Goal: Task Accomplishment & Management: Manage account settings

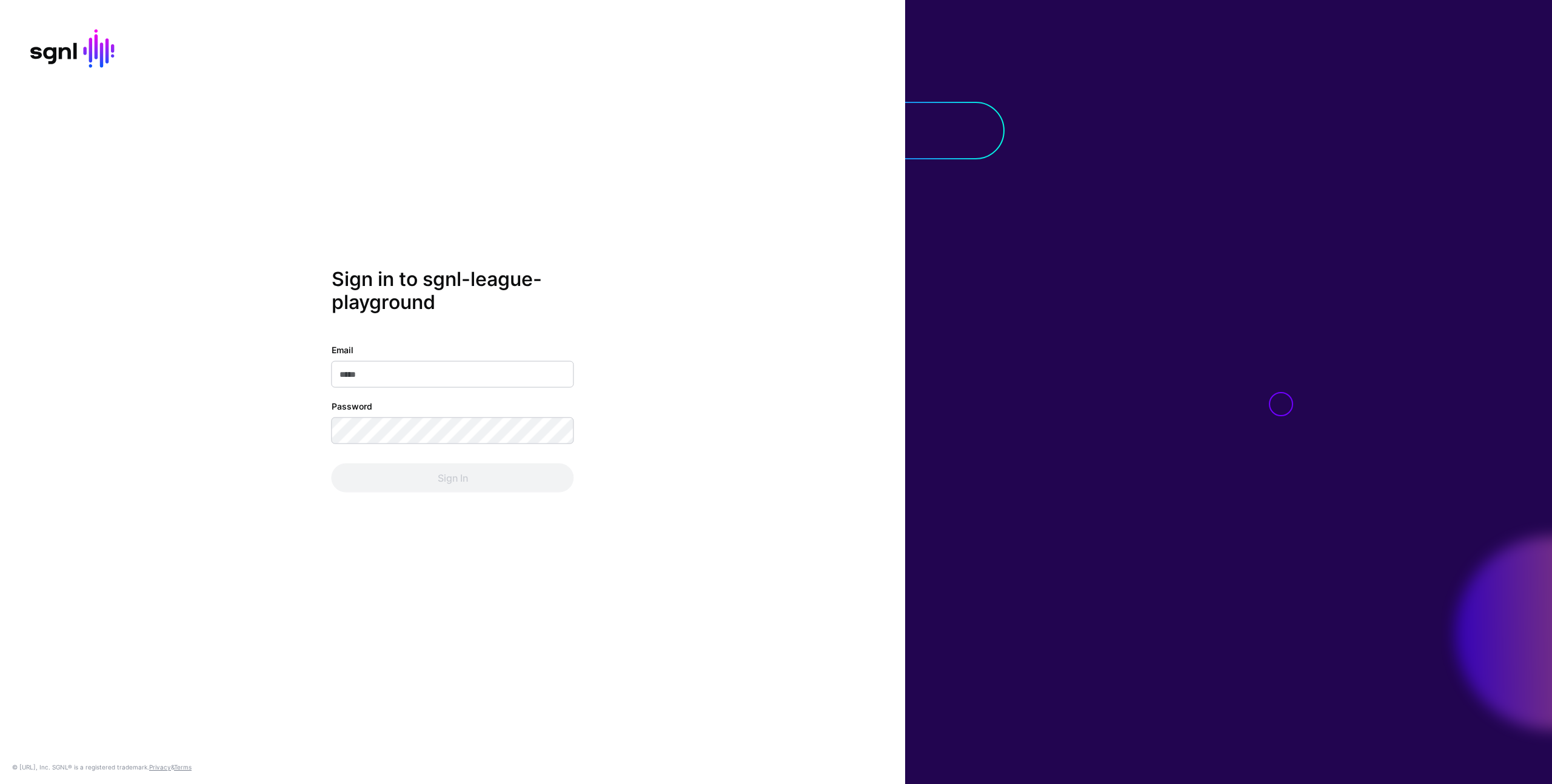
type input "**********"
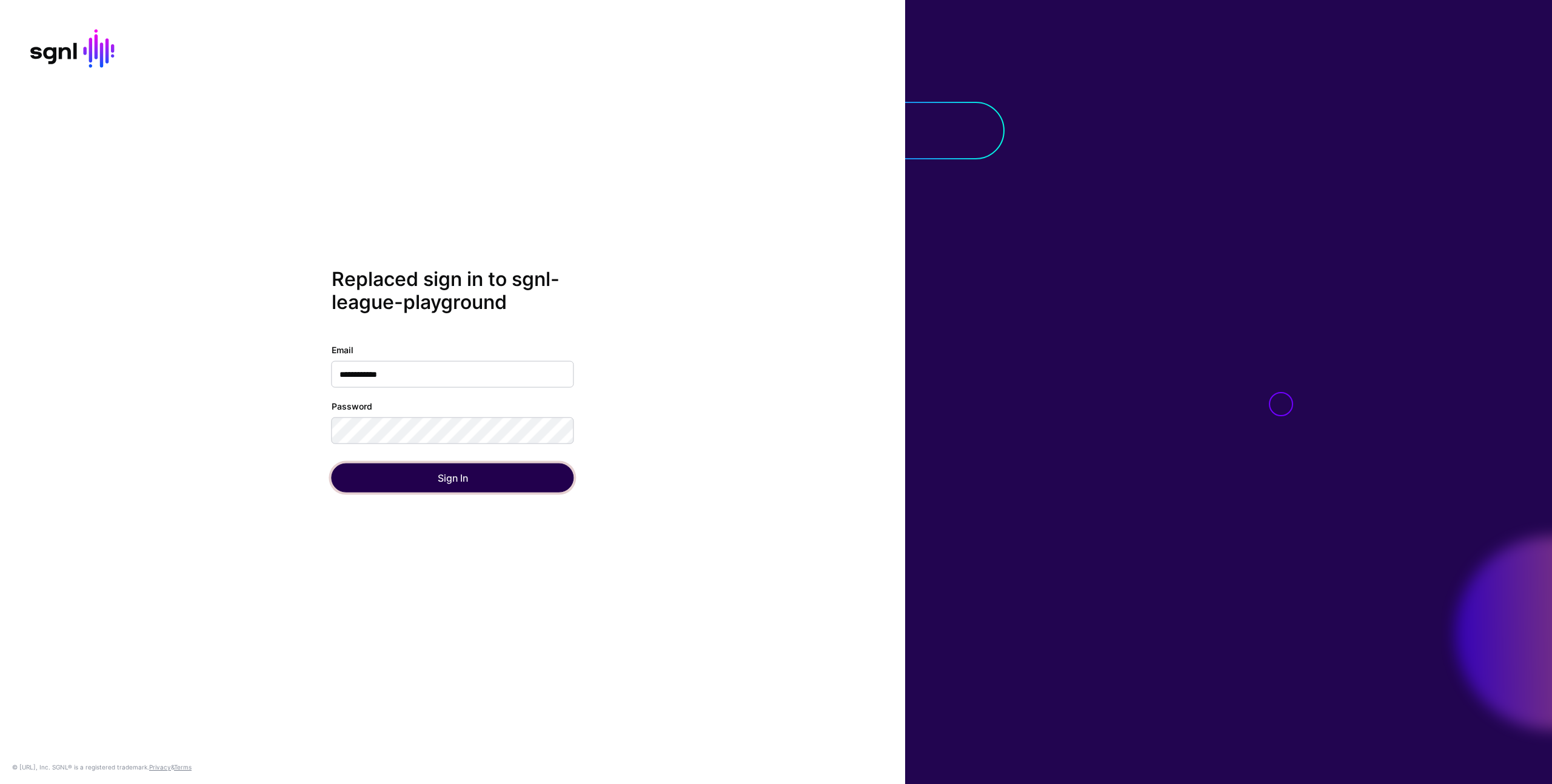
click at [551, 483] on button "Sign In" at bounding box center [452, 476] width 242 height 29
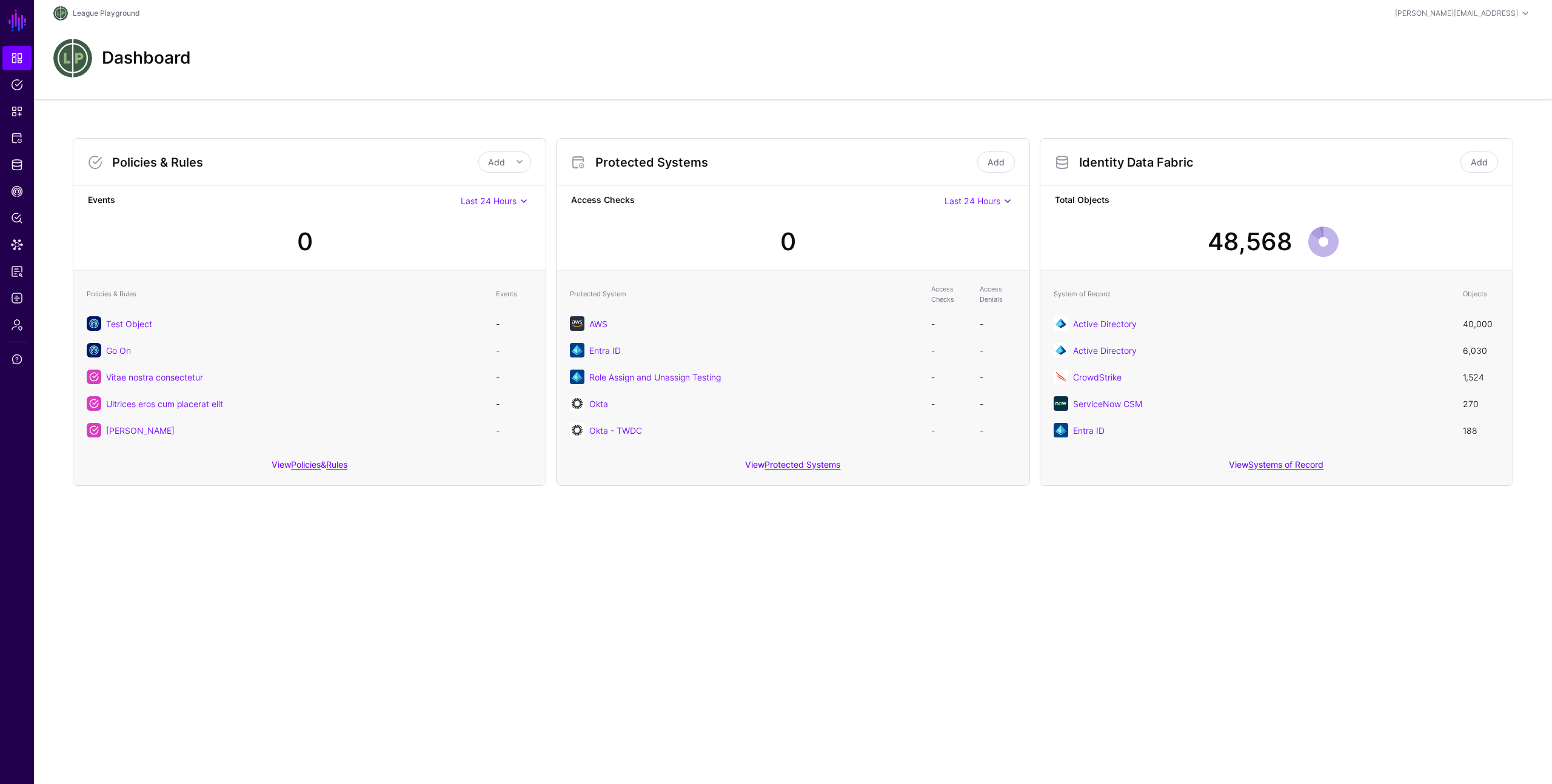
click at [977, 493] on div "Policies & Rules Add Add Policy Add Rule Events Last 24 Hours Last 24 Hours Las…" at bounding box center [793, 312] width 1518 height 425
click at [17, 328] on span "Admin" at bounding box center [17, 325] width 12 height 12
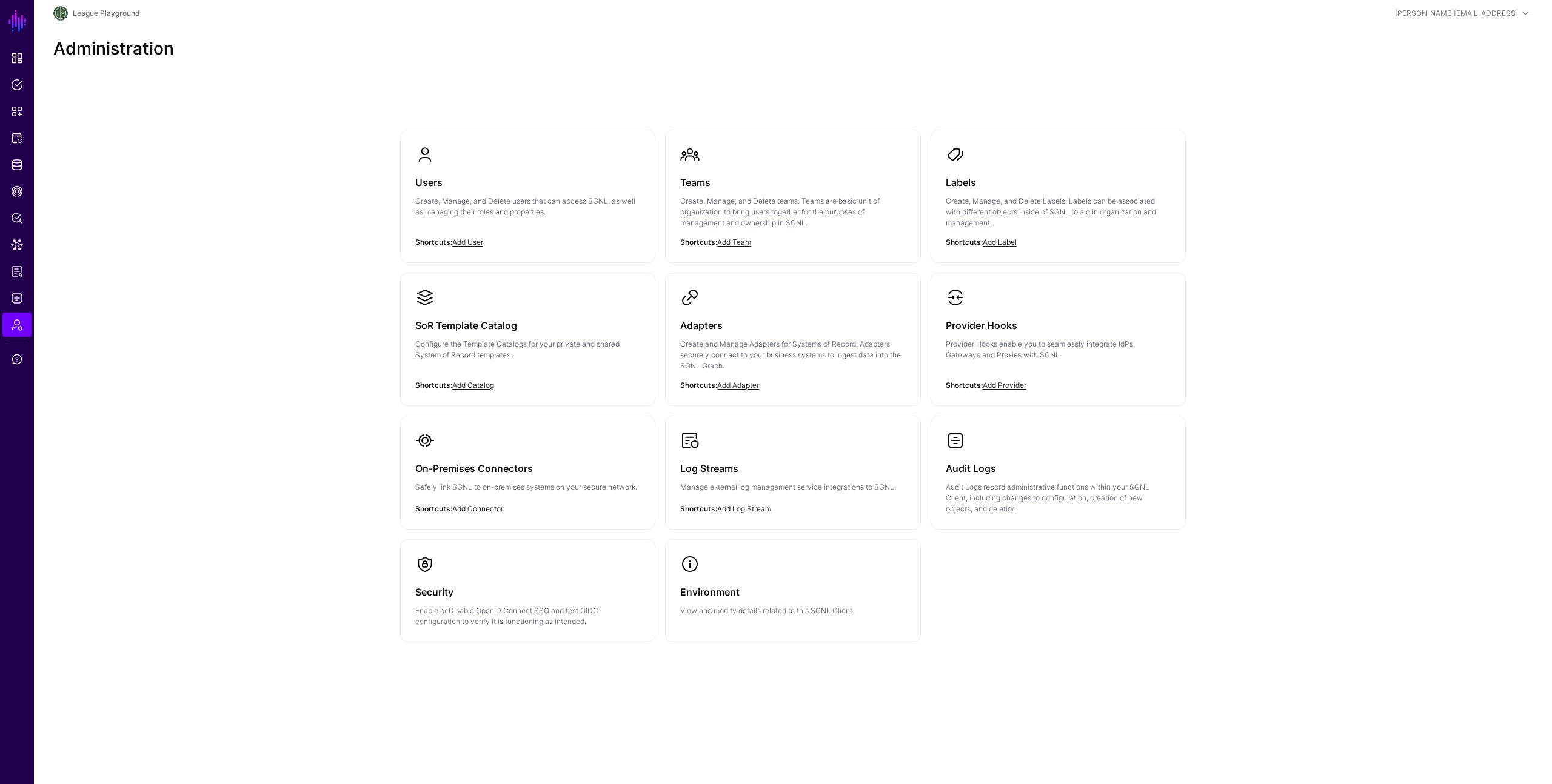
click at [268, 348] on div "Users Create, Manage, and Delete users that can access SGNL, as well as managin…" at bounding box center [793, 407] width 1518 height 652
click at [21, 137] on span "Protected Systems" at bounding box center [17, 139] width 12 height 12
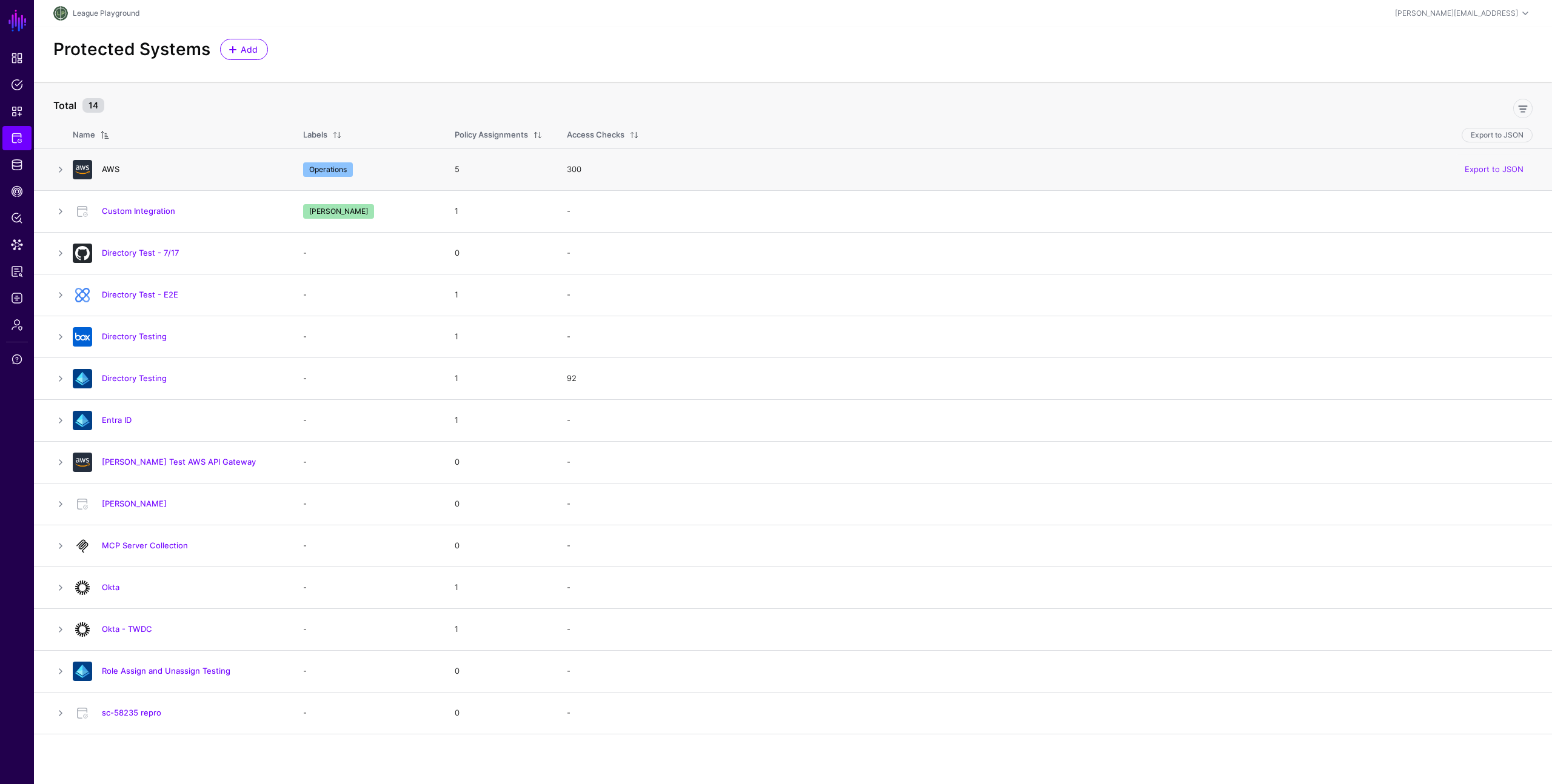
click at [113, 165] on link "AWS" at bounding box center [111, 168] width 17 height 10
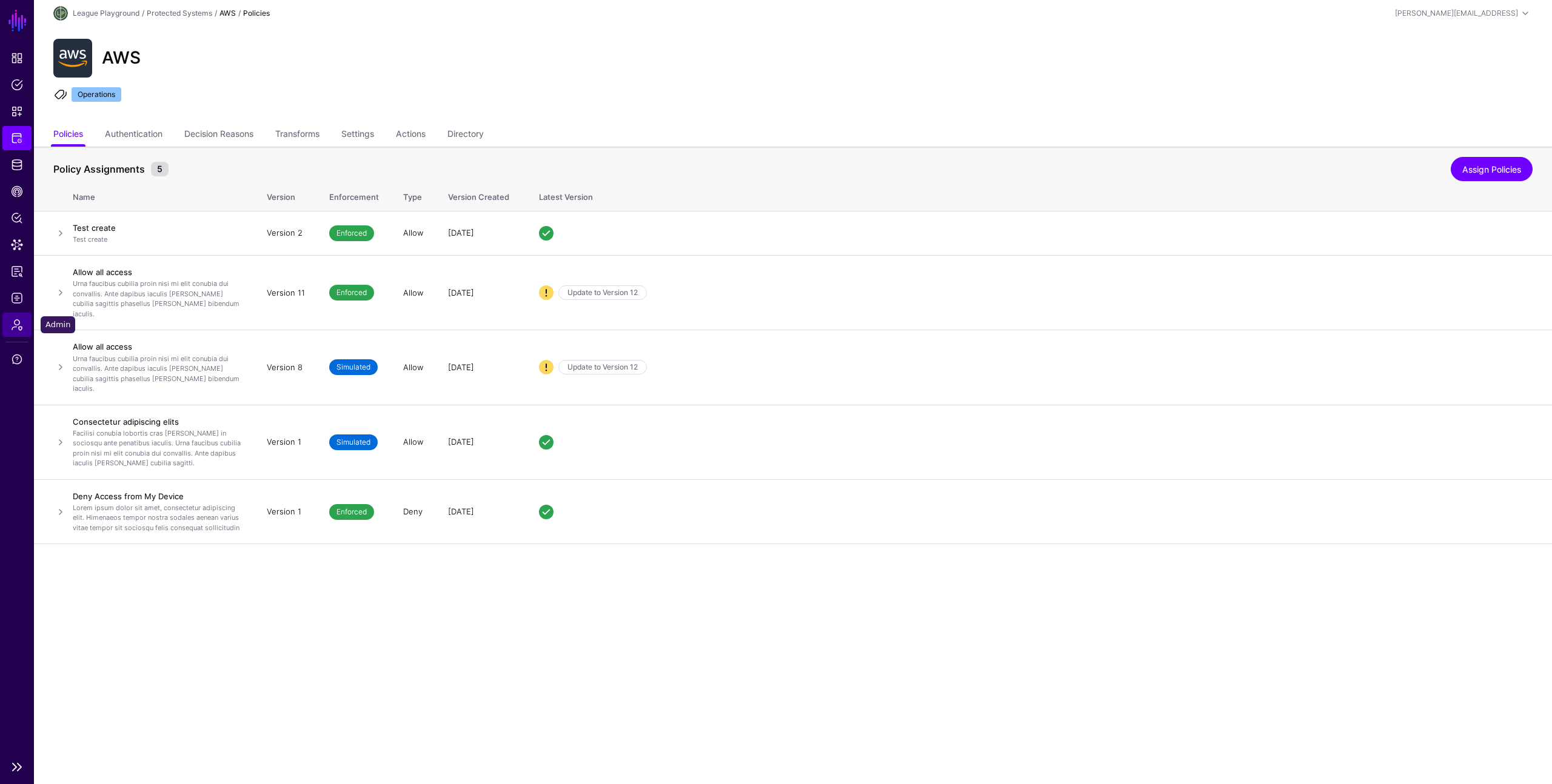
click at [6, 323] on link "Admin" at bounding box center [17, 325] width 29 height 24
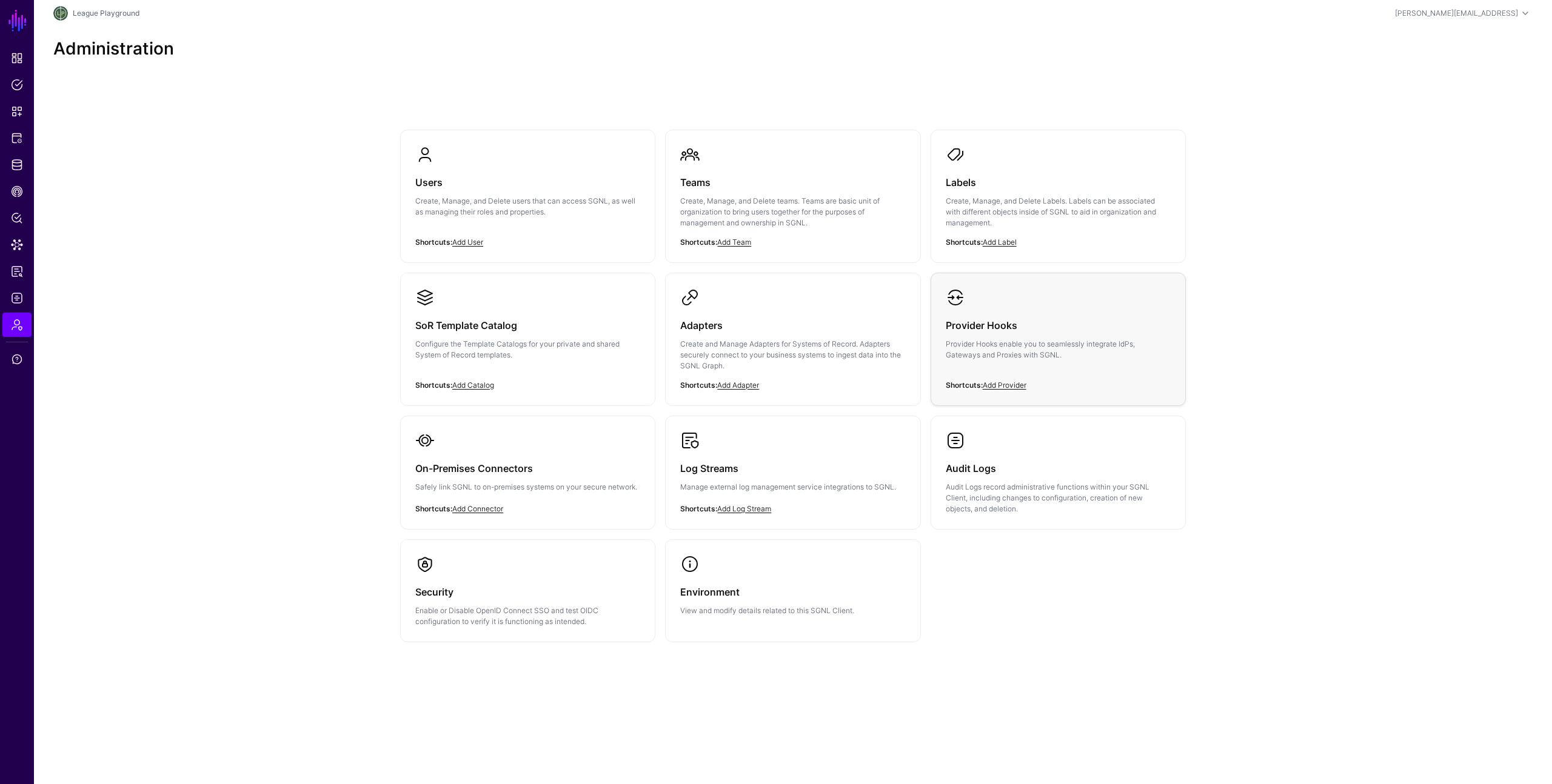
click at [1004, 354] on p "Provider Hooks enable you to seamlessly integrate IdPs, Gateways and Proxies wi…" at bounding box center [1058, 349] width 225 height 22
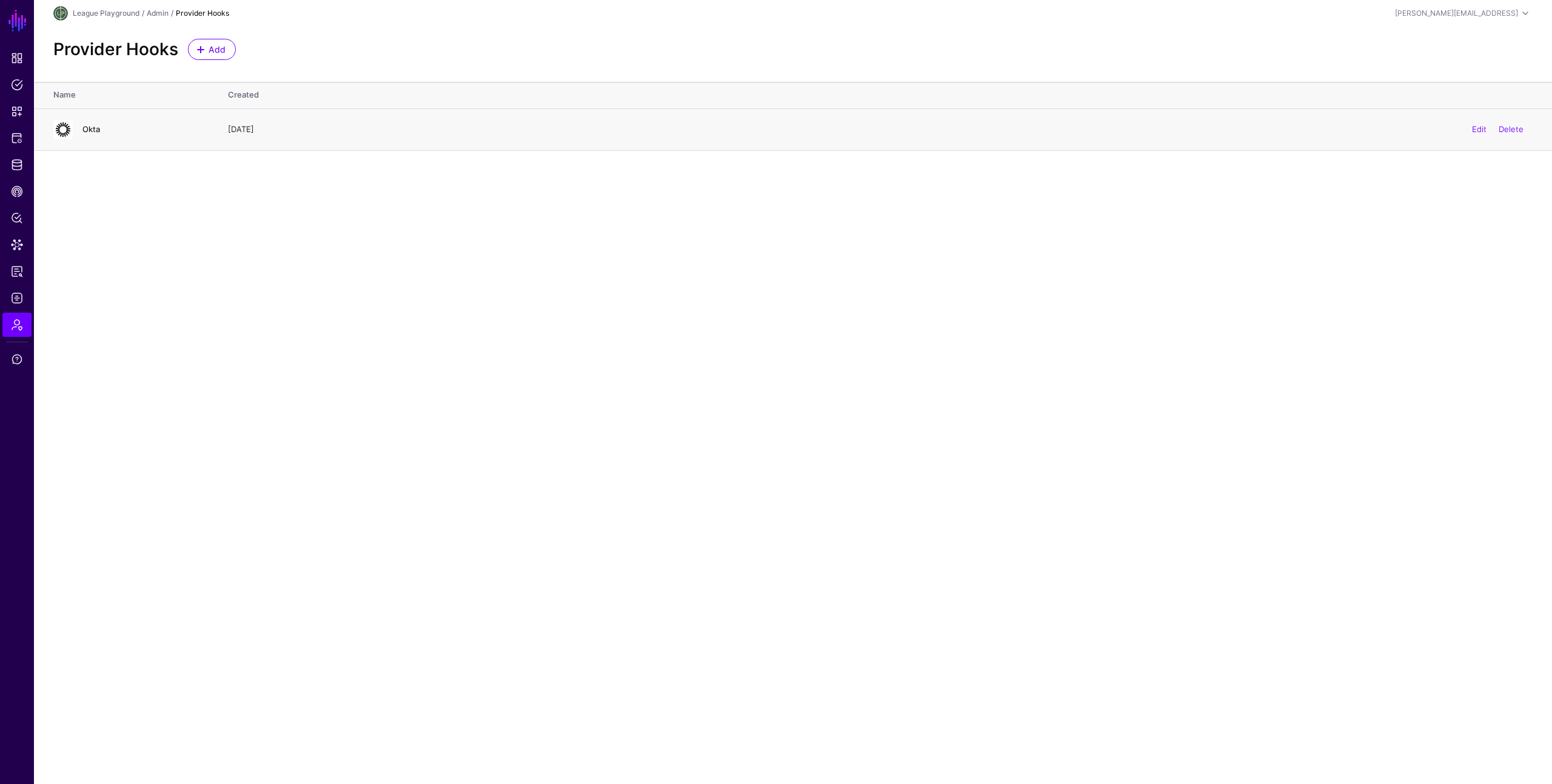
click at [96, 128] on link "Okta" at bounding box center [91, 129] width 17 height 10
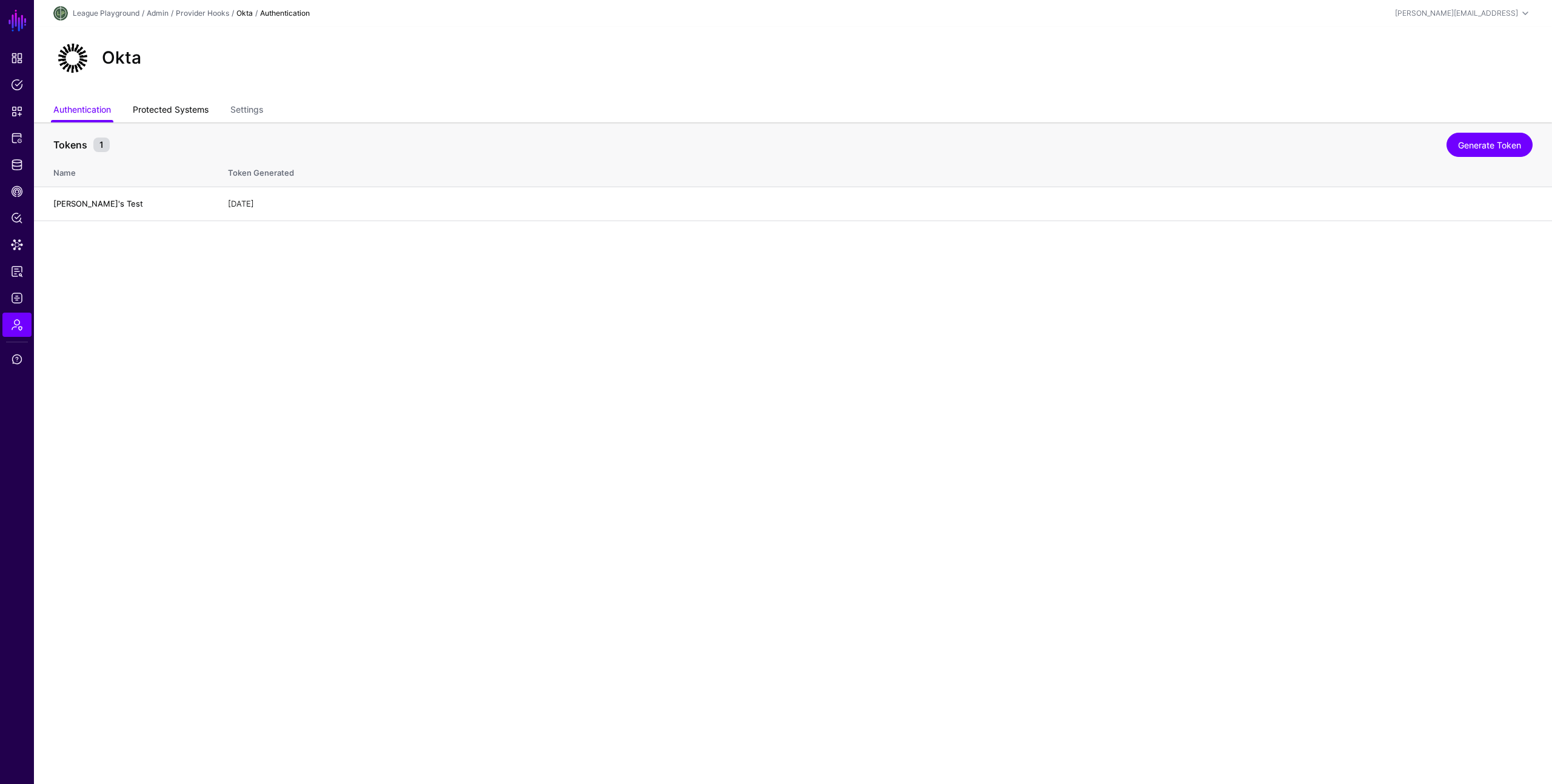
click at [194, 114] on link "Protected Systems" at bounding box center [170, 111] width 76 height 23
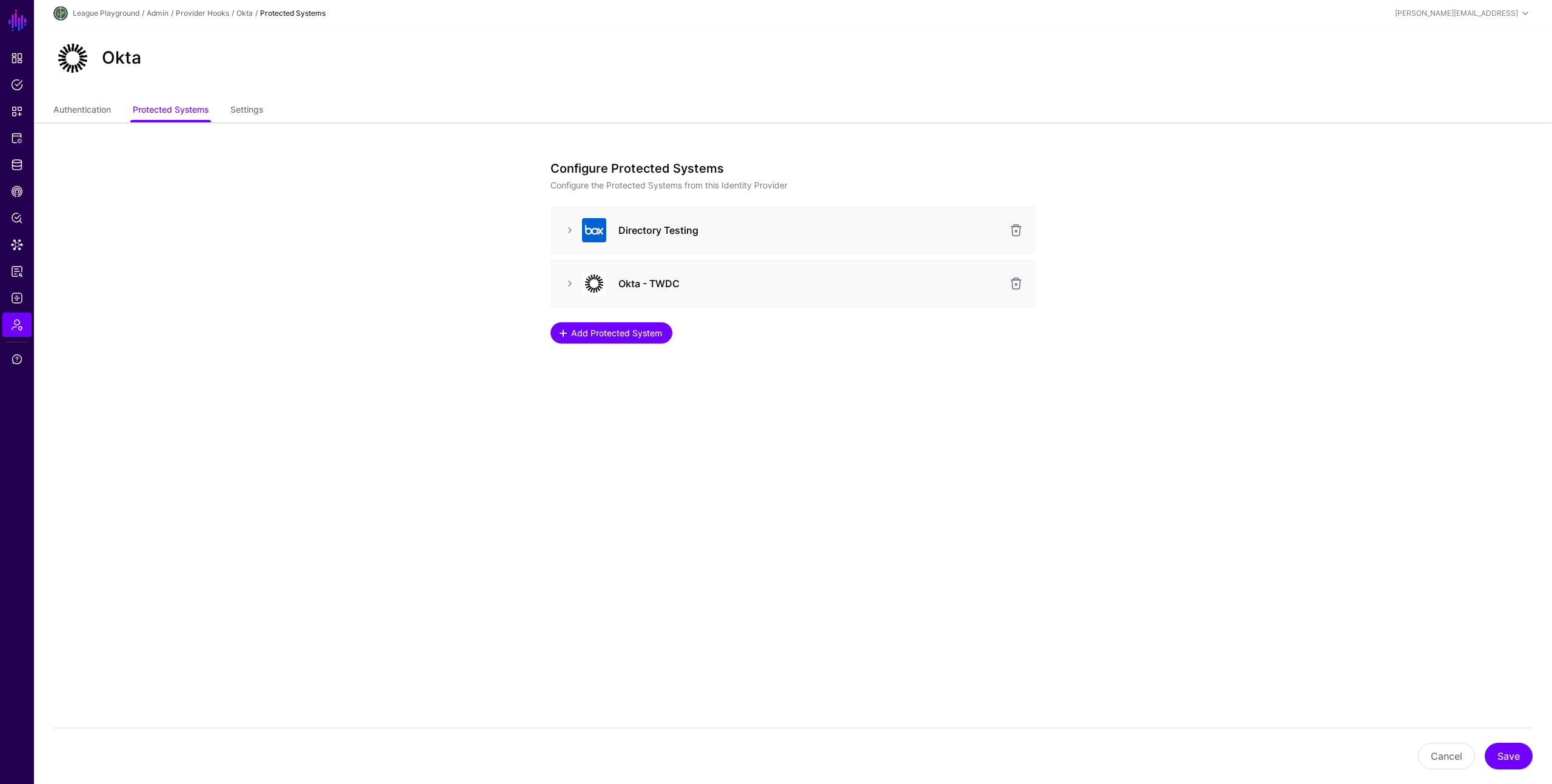
click at [620, 330] on span "Add Protected System" at bounding box center [617, 333] width 94 height 13
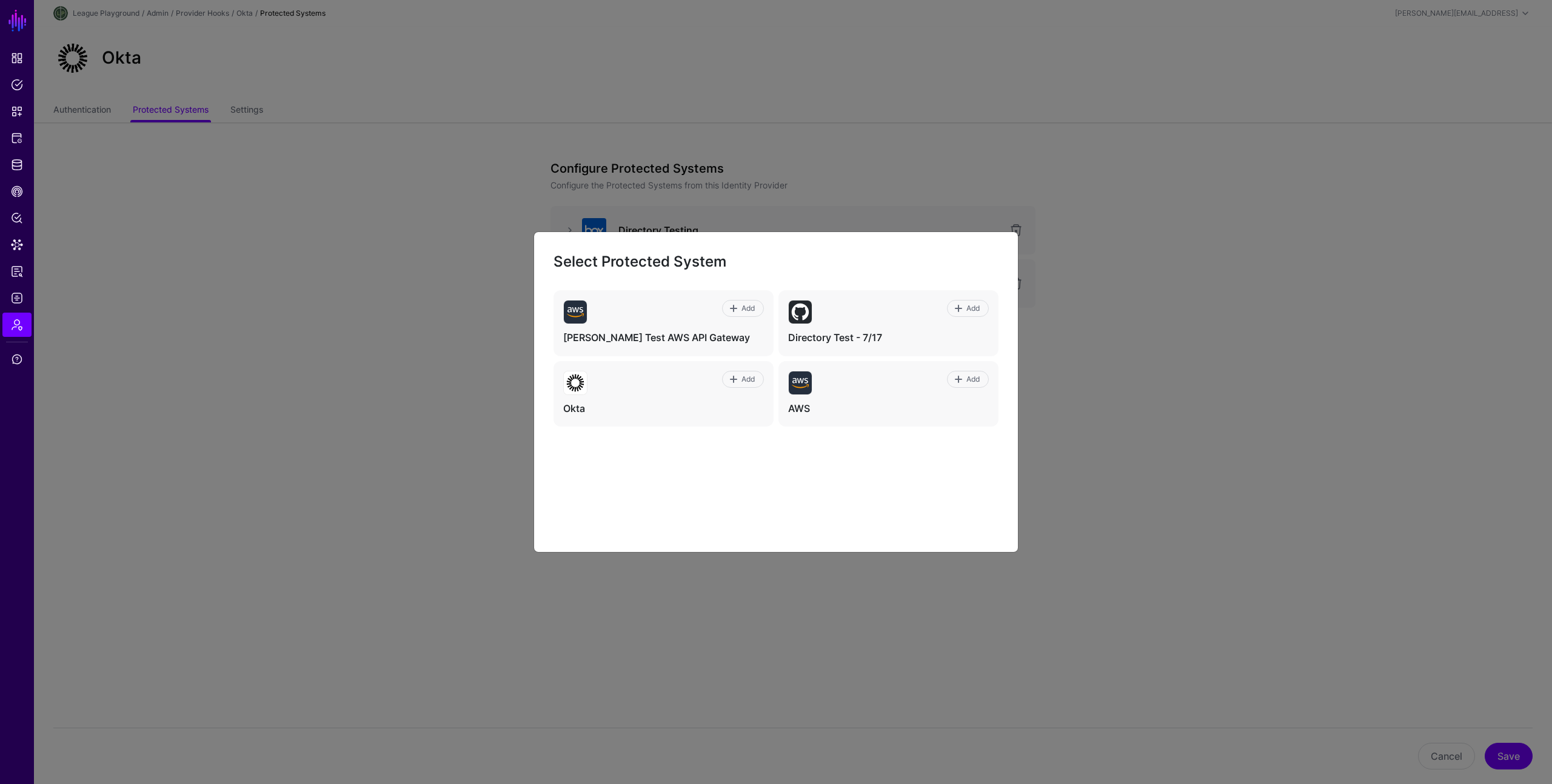
click at [834, 458] on div "Add Ivan Test AWS API Gateway Add Directory Test - 7/17 Add Okta Add AWS" at bounding box center [776, 411] width 445 height 242
click at [275, 142] on ngb-modal-window "Select Protected System Add Ivan Test AWS API Gateway Add Directory Test - 7/17…" at bounding box center [776, 392] width 1552 height 784
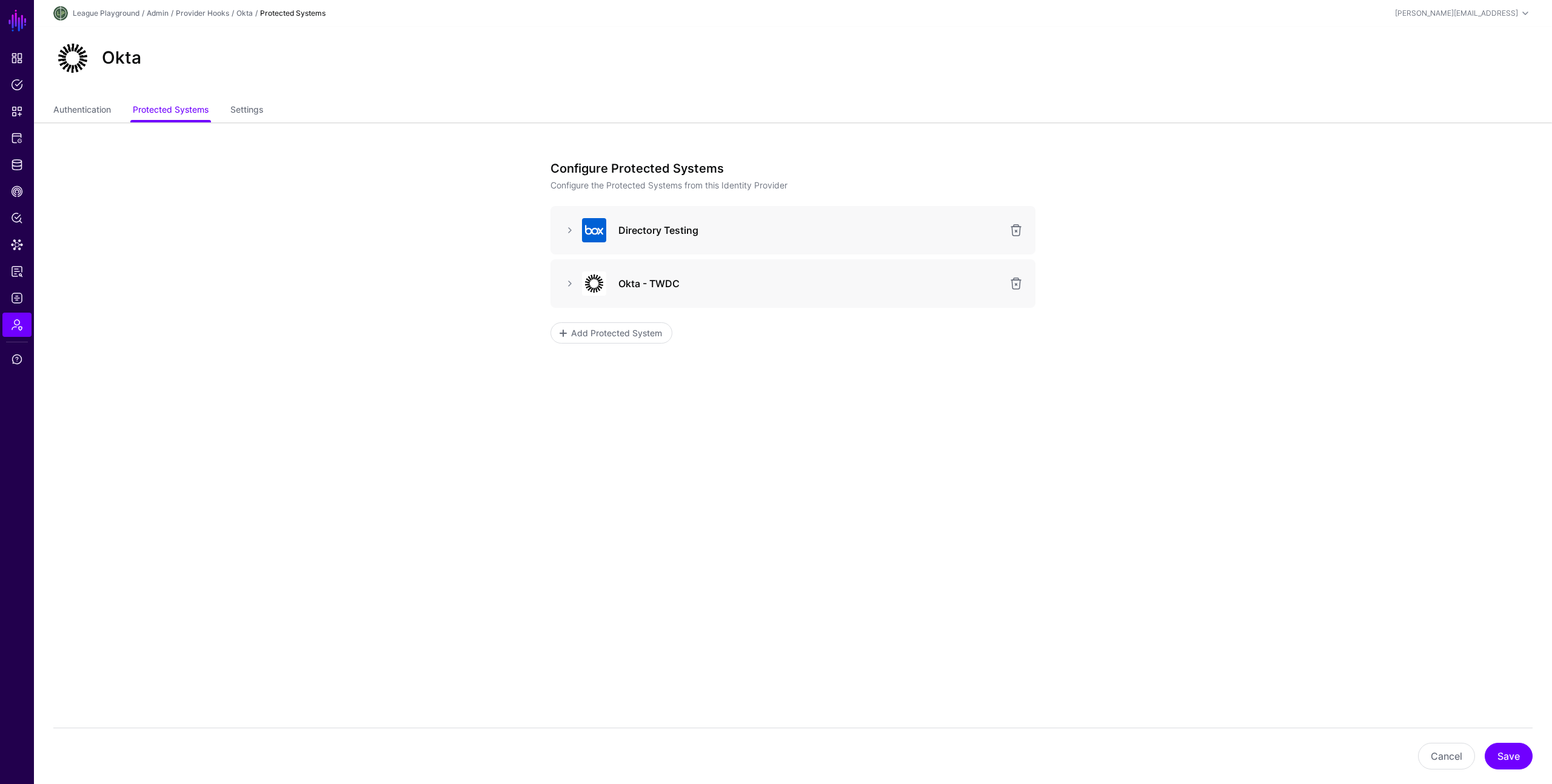
click at [1090, 402] on app-admin-providers-item-integrations "Configure Protected Systems Configure the Protected Systems from this Identity …" at bounding box center [793, 315] width 1518 height 386
click at [1151, 365] on app-admin-providers-item-integrations "Configure Protected Systems Configure the Protected Systems from this Identity …" at bounding box center [793, 315] width 1518 height 386
click at [1158, 360] on app-admin-providers-item-integrations "Configure Protected Systems Configure the Protected Systems from this Identity …" at bounding box center [793, 315] width 1518 height 386
click at [261, 104] on link "Settings" at bounding box center [247, 111] width 33 height 23
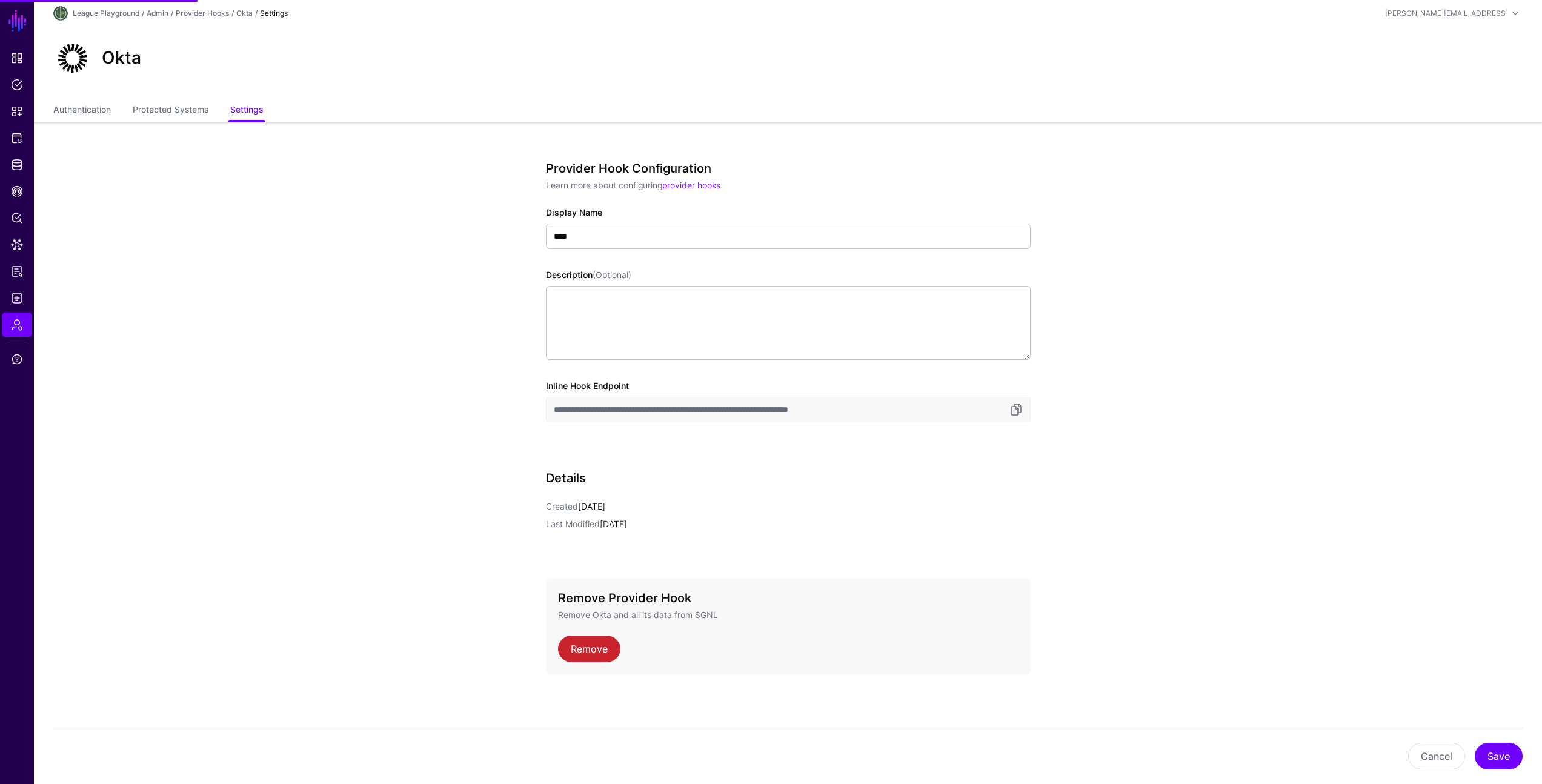
drag, startPoint x: 1183, startPoint y: 172, endPoint x: 1179, endPoint y: 158, distance: 14.6
click at [1180, 168] on app-admin-providers-item-edit "**********" at bounding box center [788, 455] width 1508 height 664
click at [379, 159] on app-admin-providers-item-edit "**********" at bounding box center [788, 455] width 1508 height 664
click at [425, 442] on app-admin-providers-item-edit "**********" at bounding box center [788, 455] width 1508 height 664
click at [17, 330] on span "Admin" at bounding box center [17, 325] width 12 height 12
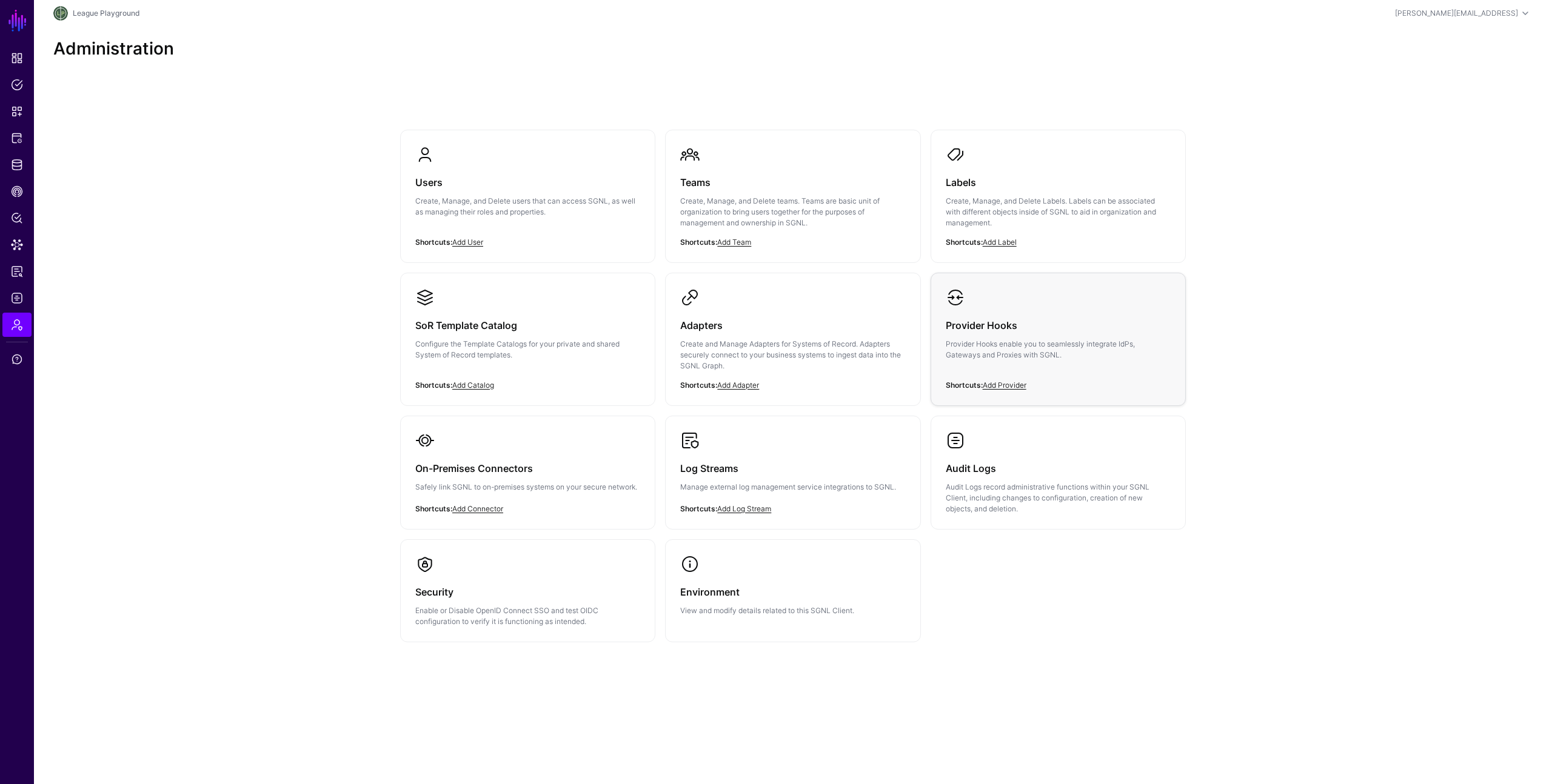
click at [1039, 352] on p "Provider Hooks enable you to seamlessly integrate IdPs, Gateways and Proxies wi…" at bounding box center [1058, 349] width 225 height 22
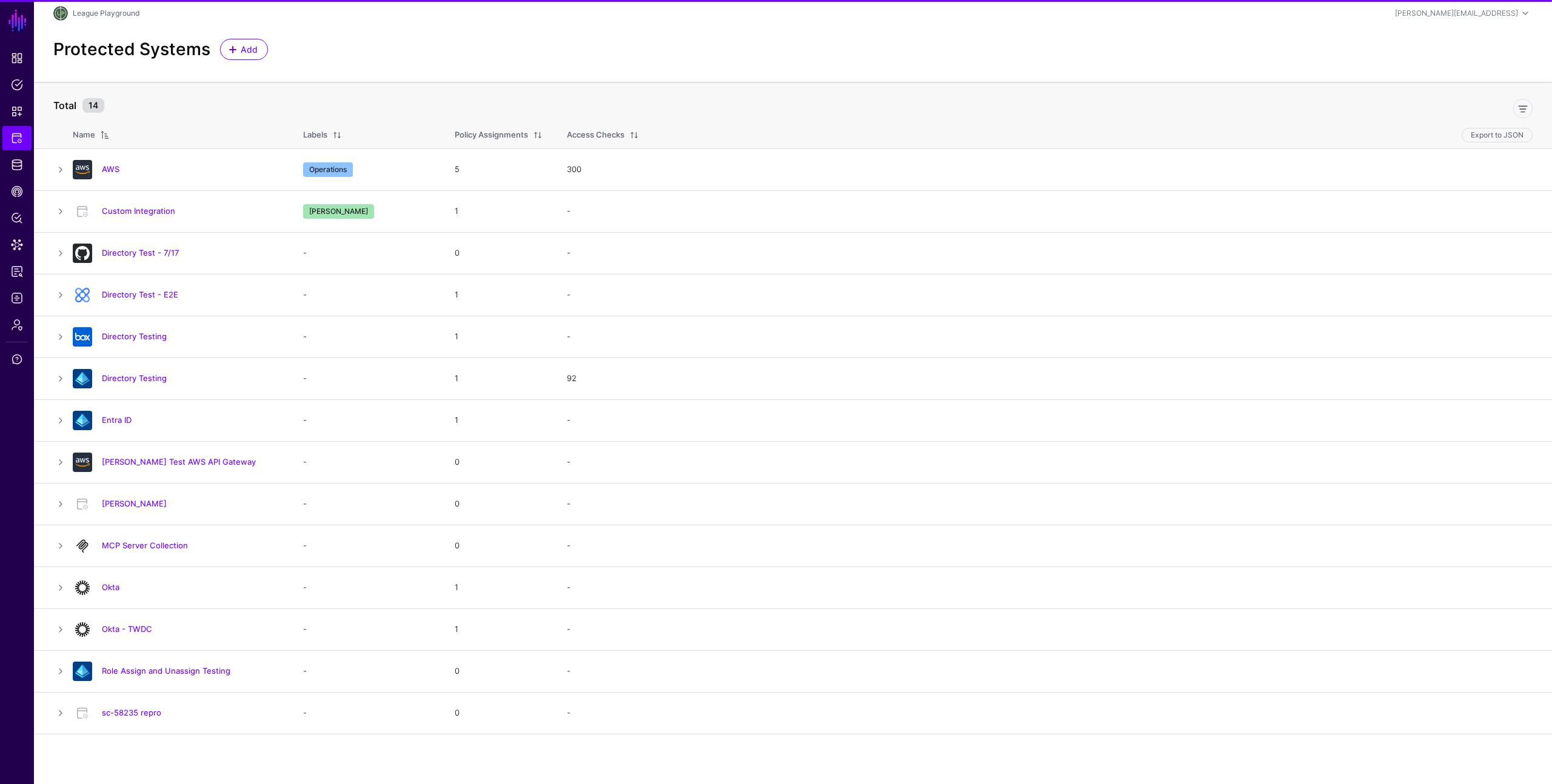
click at [115, 168] on link "AWS" at bounding box center [111, 168] width 17 height 10
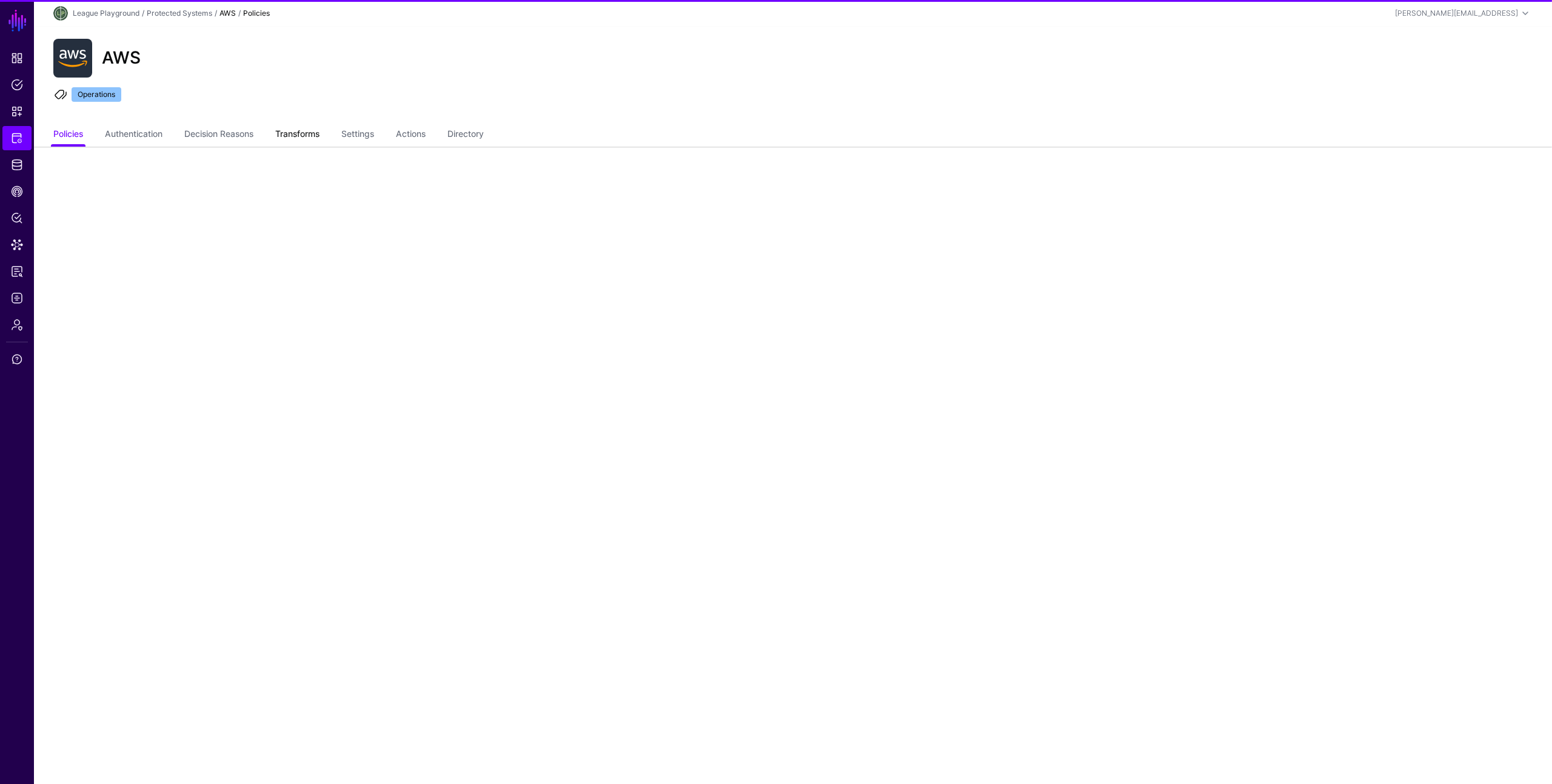
click at [320, 140] on link "Transforms" at bounding box center [297, 135] width 44 height 23
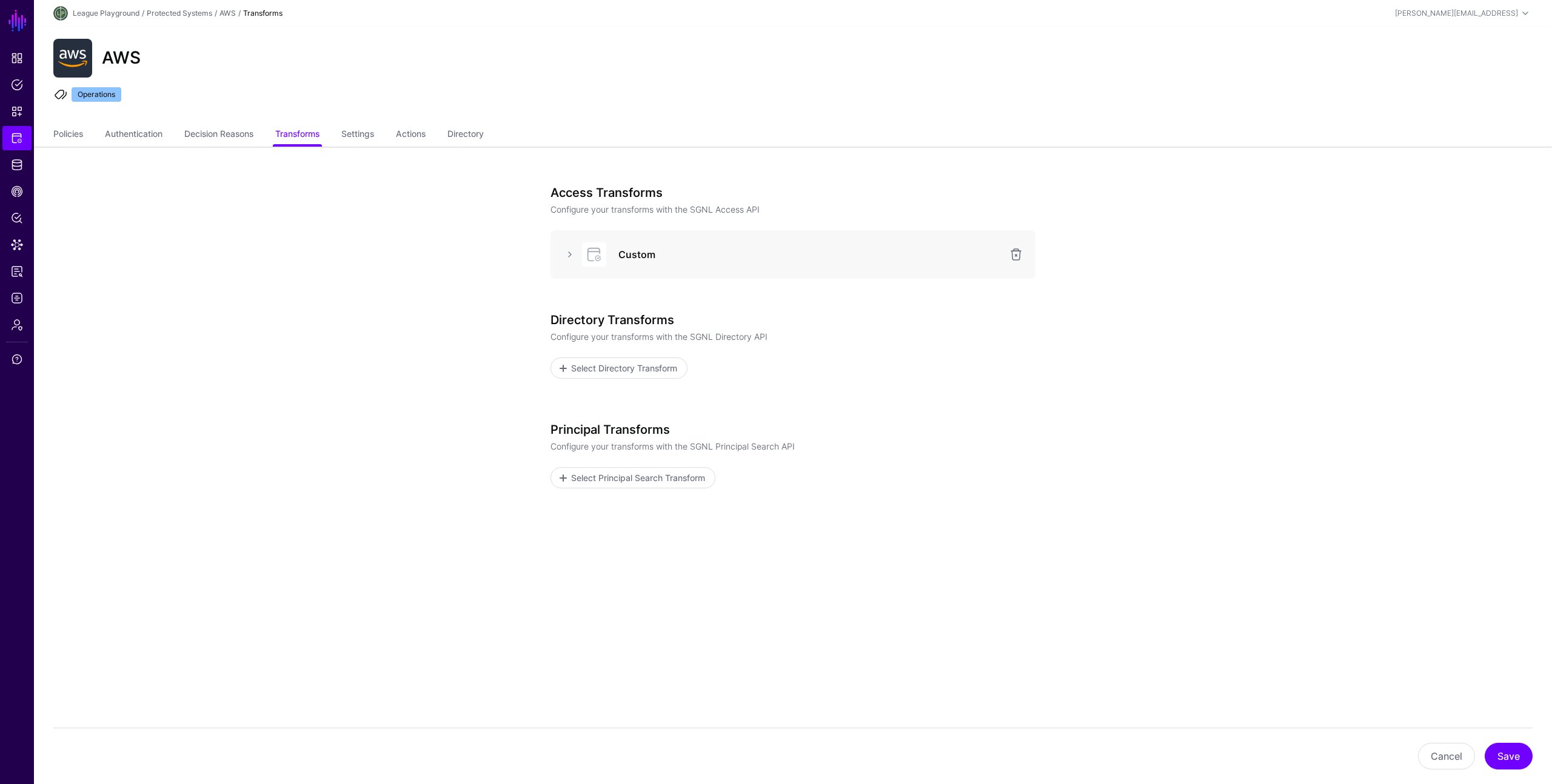
drag, startPoint x: 532, startPoint y: 292, endPoint x: 546, endPoint y: 287, distance: 14.9
click at [533, 291] on div "Access Transforms Configure your transforms with the SGNL Access API Custom Dir…" at bounding box center [792, 407] width 562 height 521
click at [560, 258] on div at bounding box center [570, 254] width 19 height 15
click at [562, 253] on link at bounding box center [569, 254] width 15 height 15
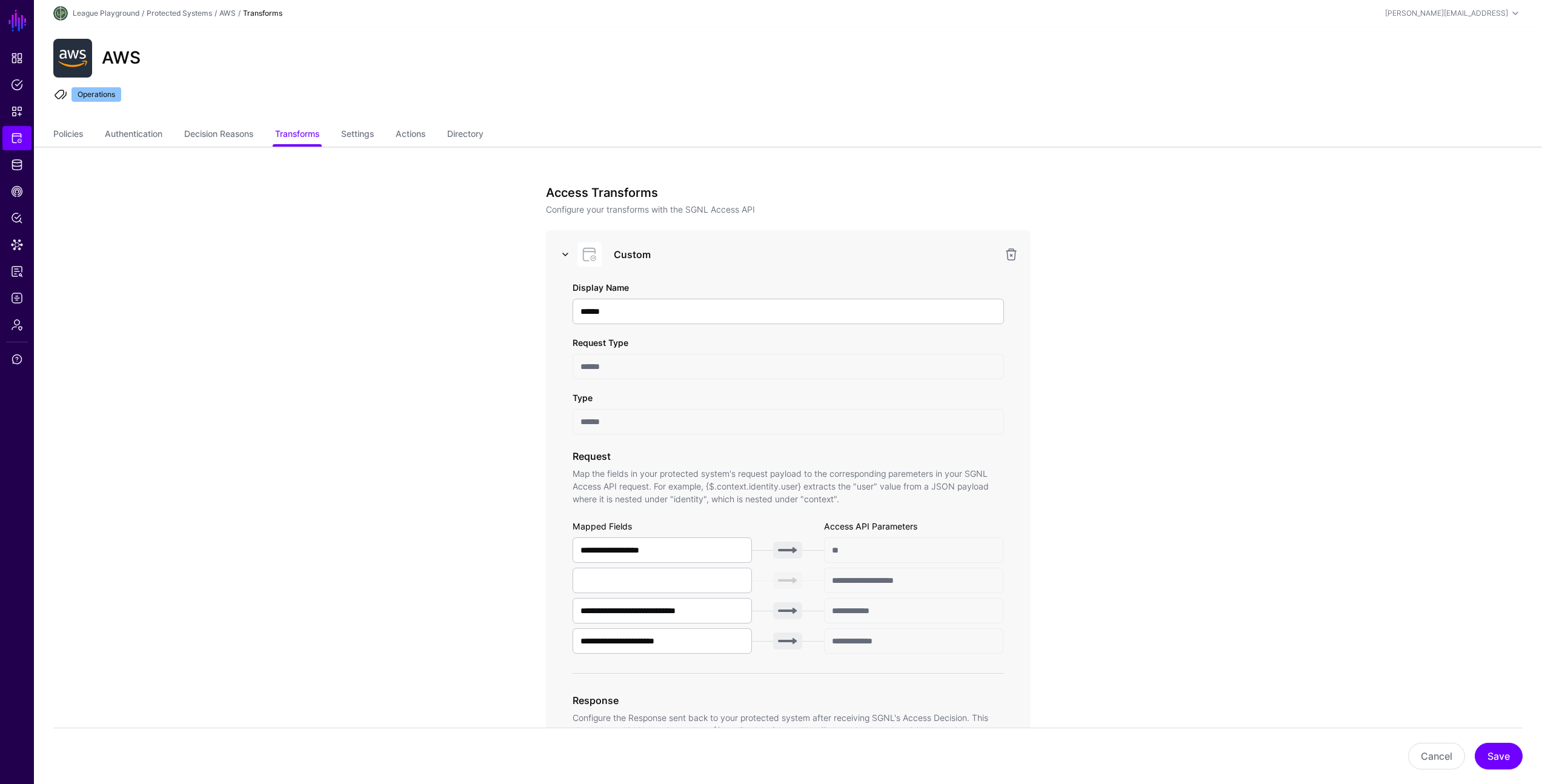
click at [562, 253] on link at bounding box center [565, 254] width 15 height 15
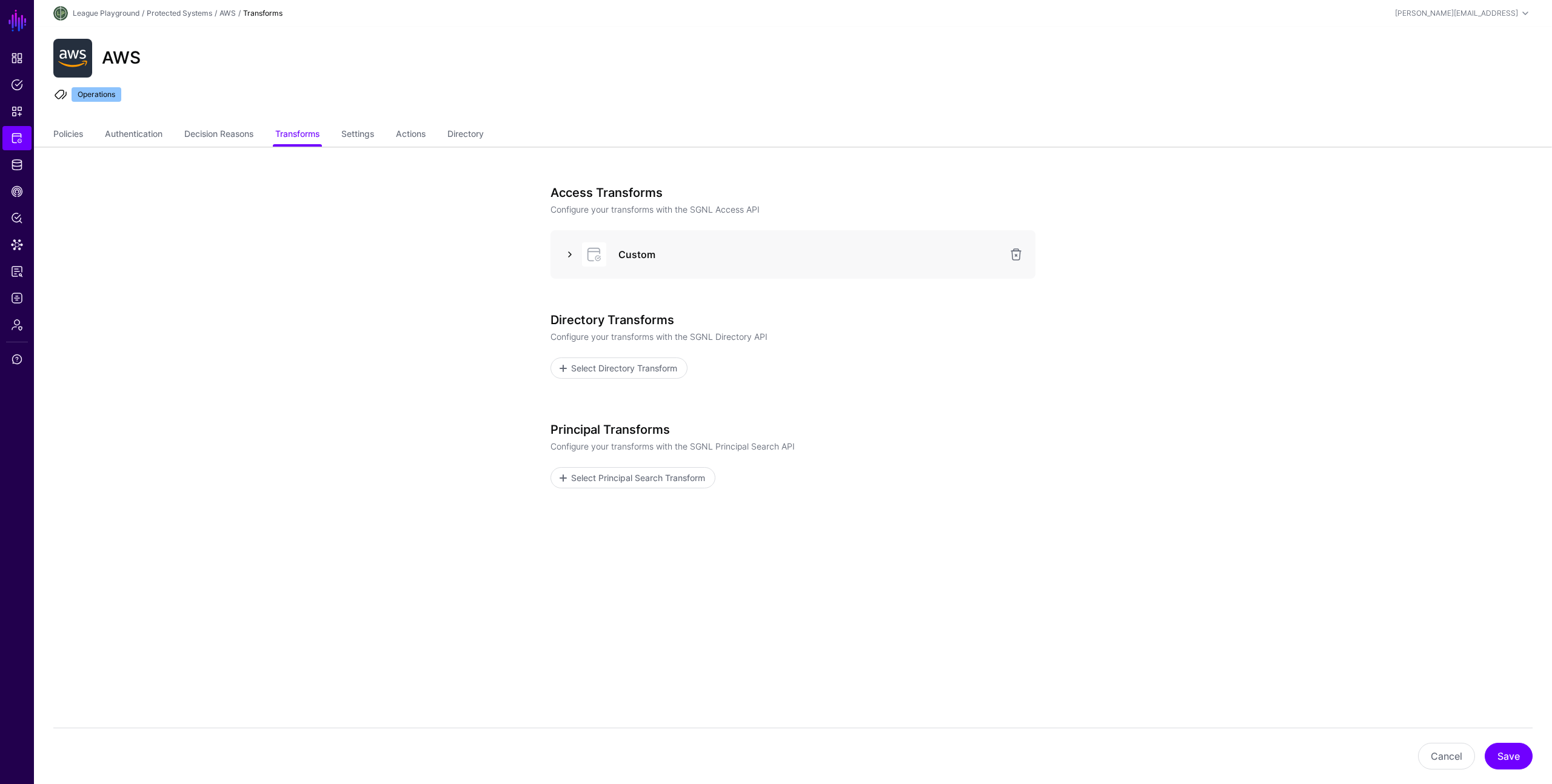
click at [562, 253] on link at bounding box center [569, 254] width 15 height 15
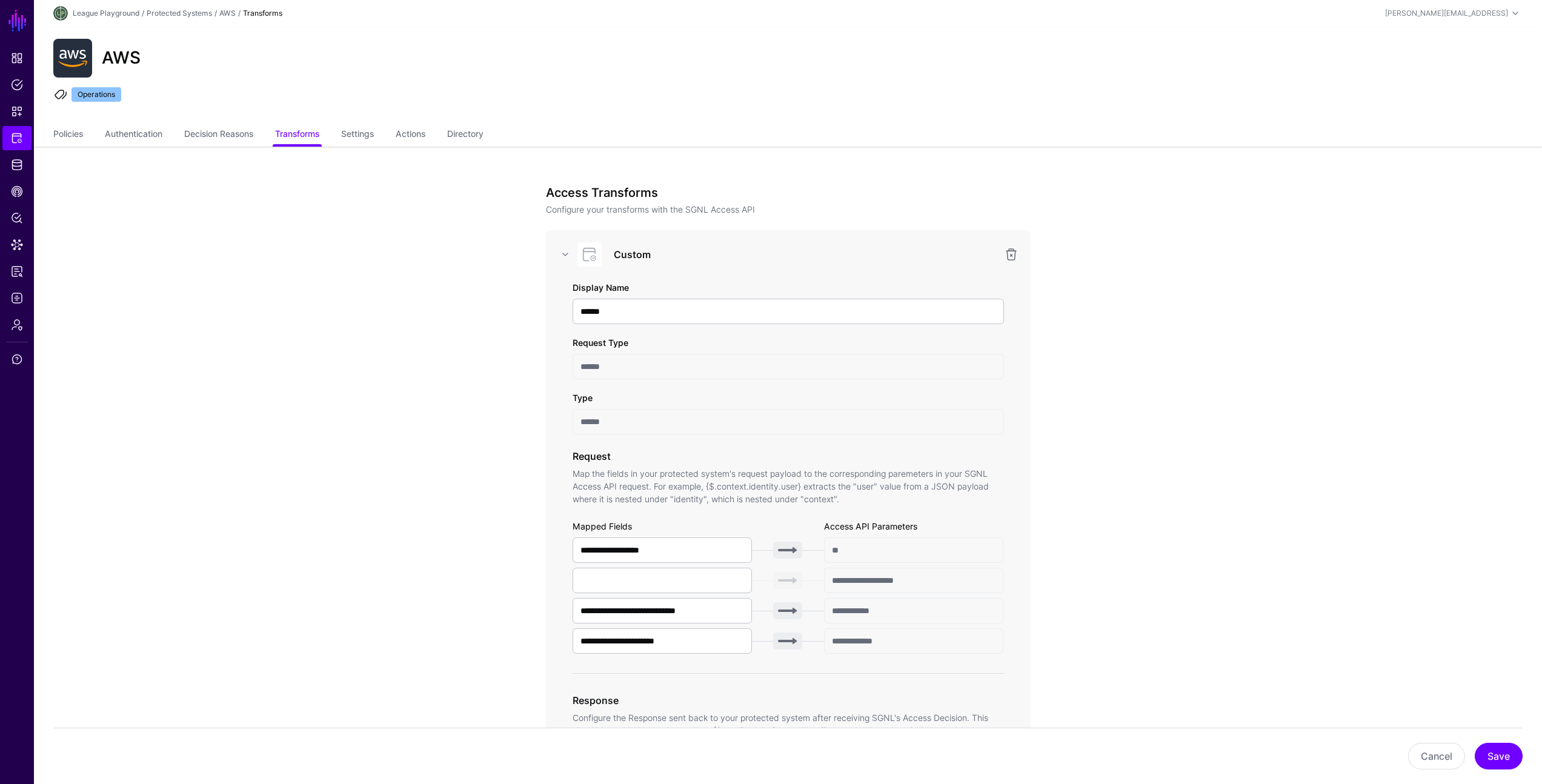
click at [484, 139] on link "Directory" at bounding box center [465, 135] width 37 height 23
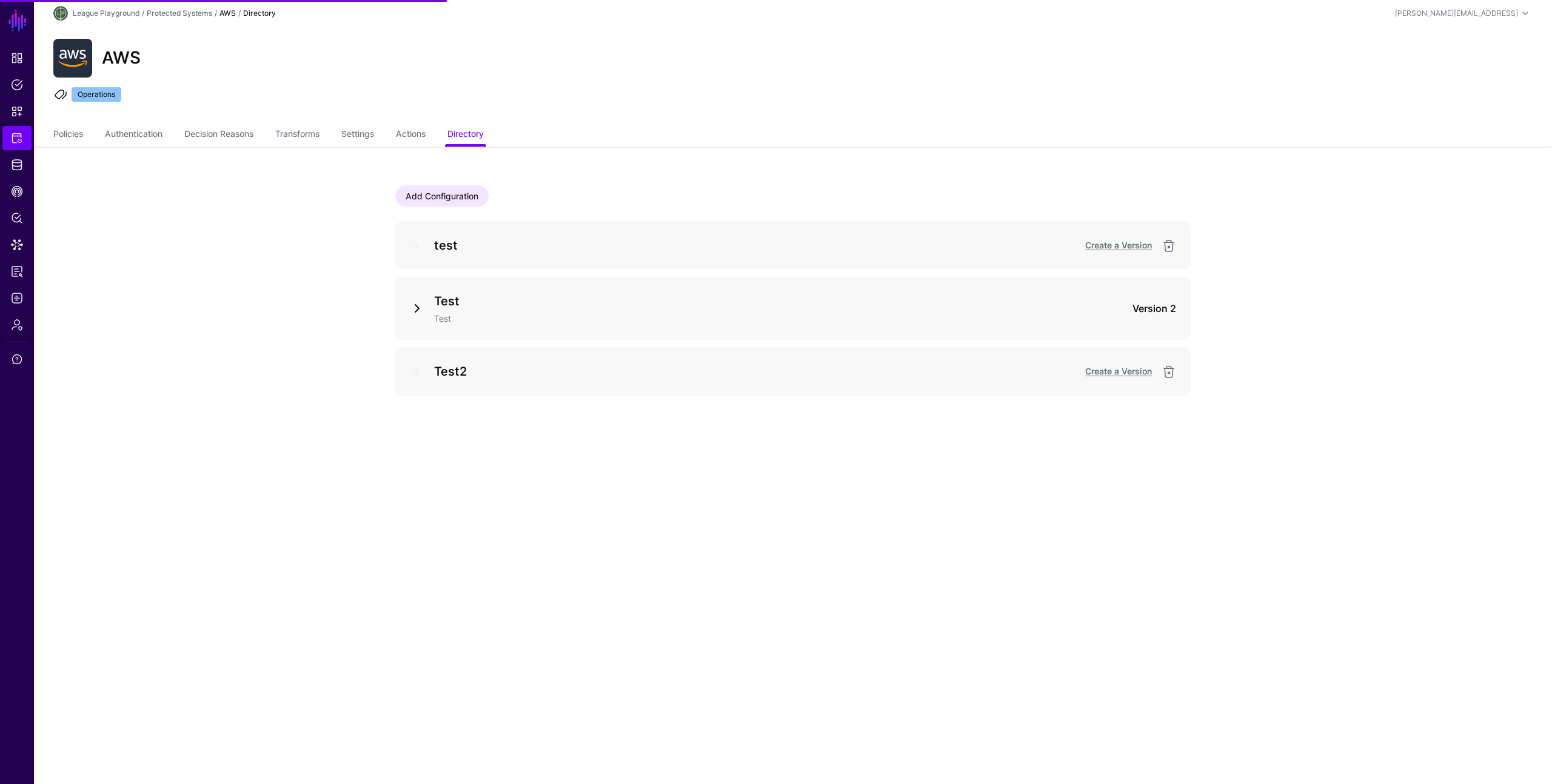
click at [422, 312] on link at bounding box center [417, 308] width 15 height 15
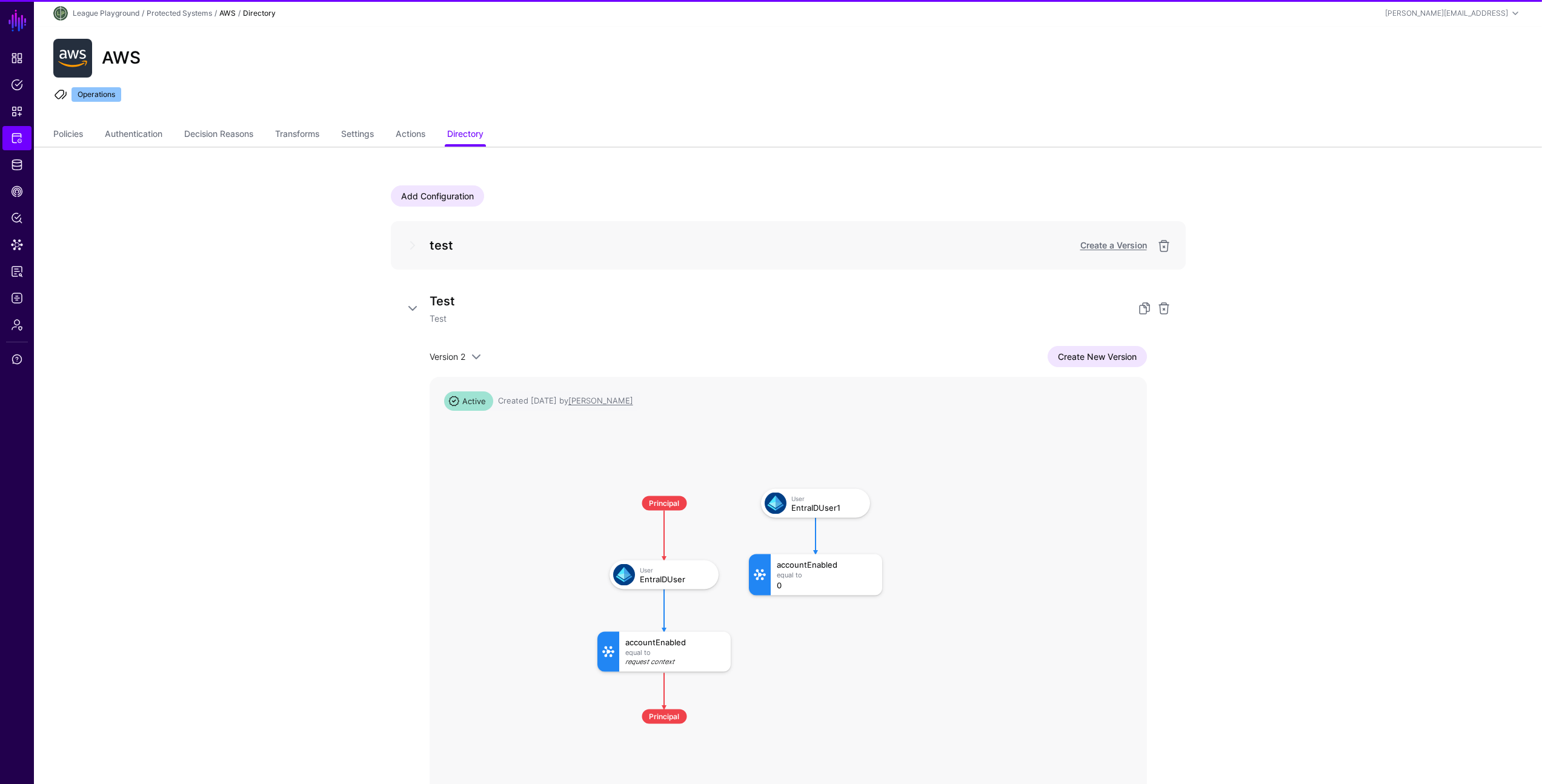
click at [385, 429] on div "Add Configuration test Create a Version Test Test Version 2 Version 2 Version 1…" at bounding box center [788, 603] width 873 height 913
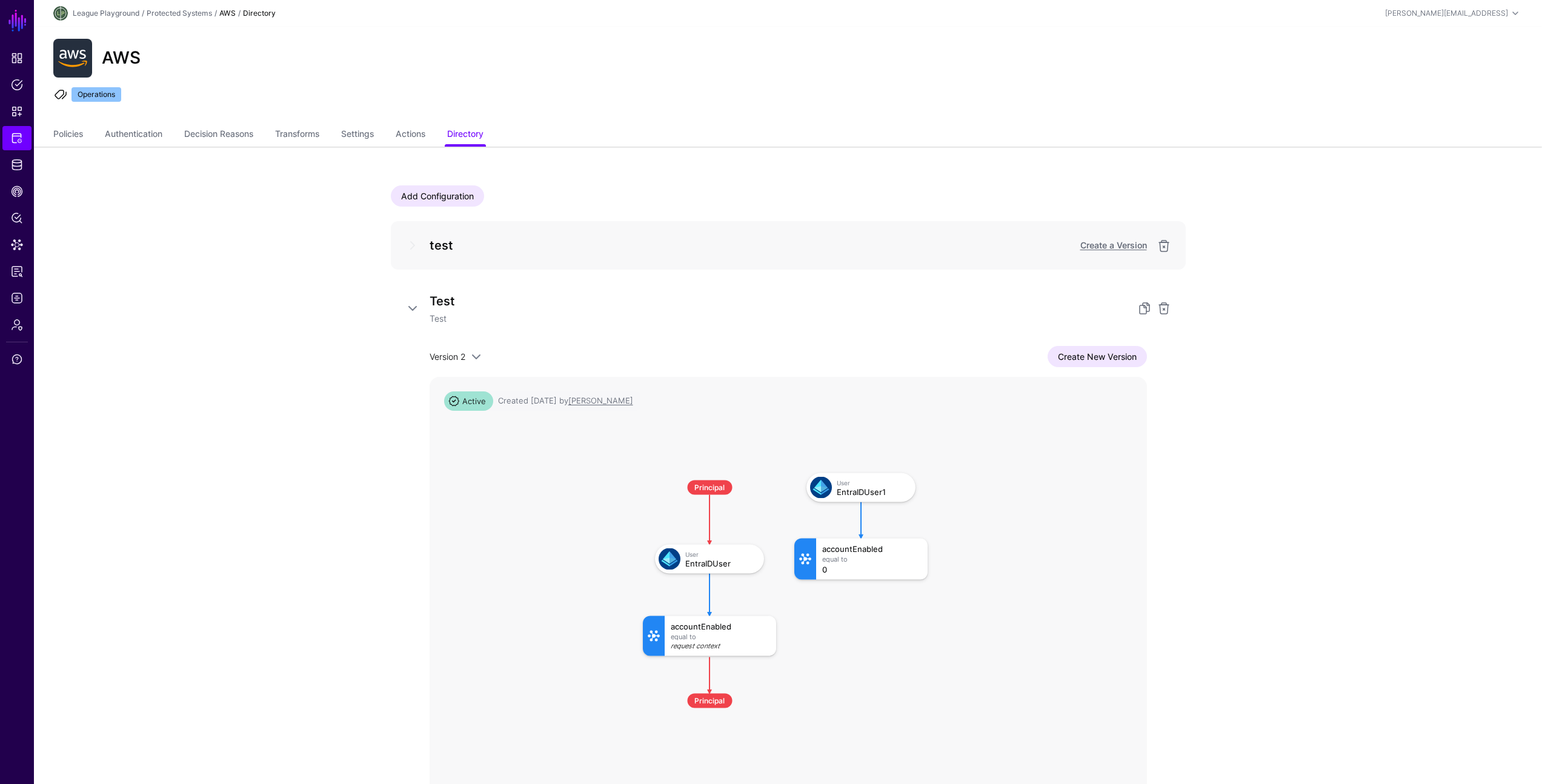
drag, startPoint x: 626, startPoint y: 505, endPoint x: 675, endPoint y: 494, distance: 50.2
click at [662, 490] on rect at bounding box center [631, 460] width 71747 height 54836
click at [1283, 401] on app-integrations-item-directory "Add Configuration test Create a Version Test Test Version 2 Version 2 Version 1…" at bounding box center [788, 603] width 1508 height 913
click at [1302, 340] on app-integrations-item-directory "Add Configuration test Create a Version Test Test Version 2 Version 2 Version 1…" at bounding box center [788, 603] width 1508 height 913
click at [1214, 125] on ul "Policies Authentication Decision Reasons Transforms Settings Actions Directory" at bounding box center [788, 135] width 1470 height 23
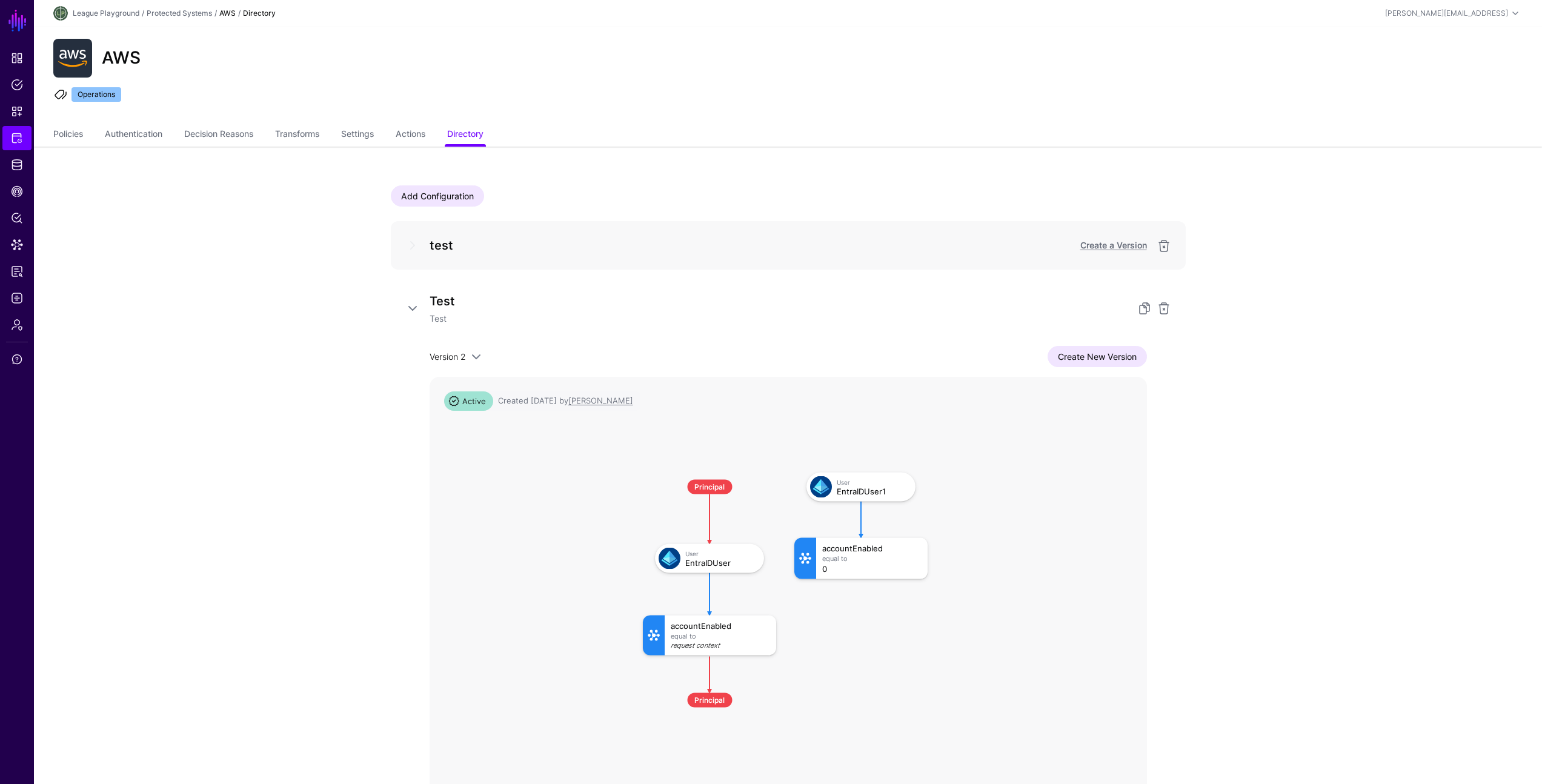
click at [1214, 123] on div "AWS Operations" at bounding box center [788, 75] width 1508 height 97
click at [1214, 124] on ul "Policies Authentication Decision Reasons Transforms Settings Actions Directory" at bounding box center [788, 135] width 1470 height 23
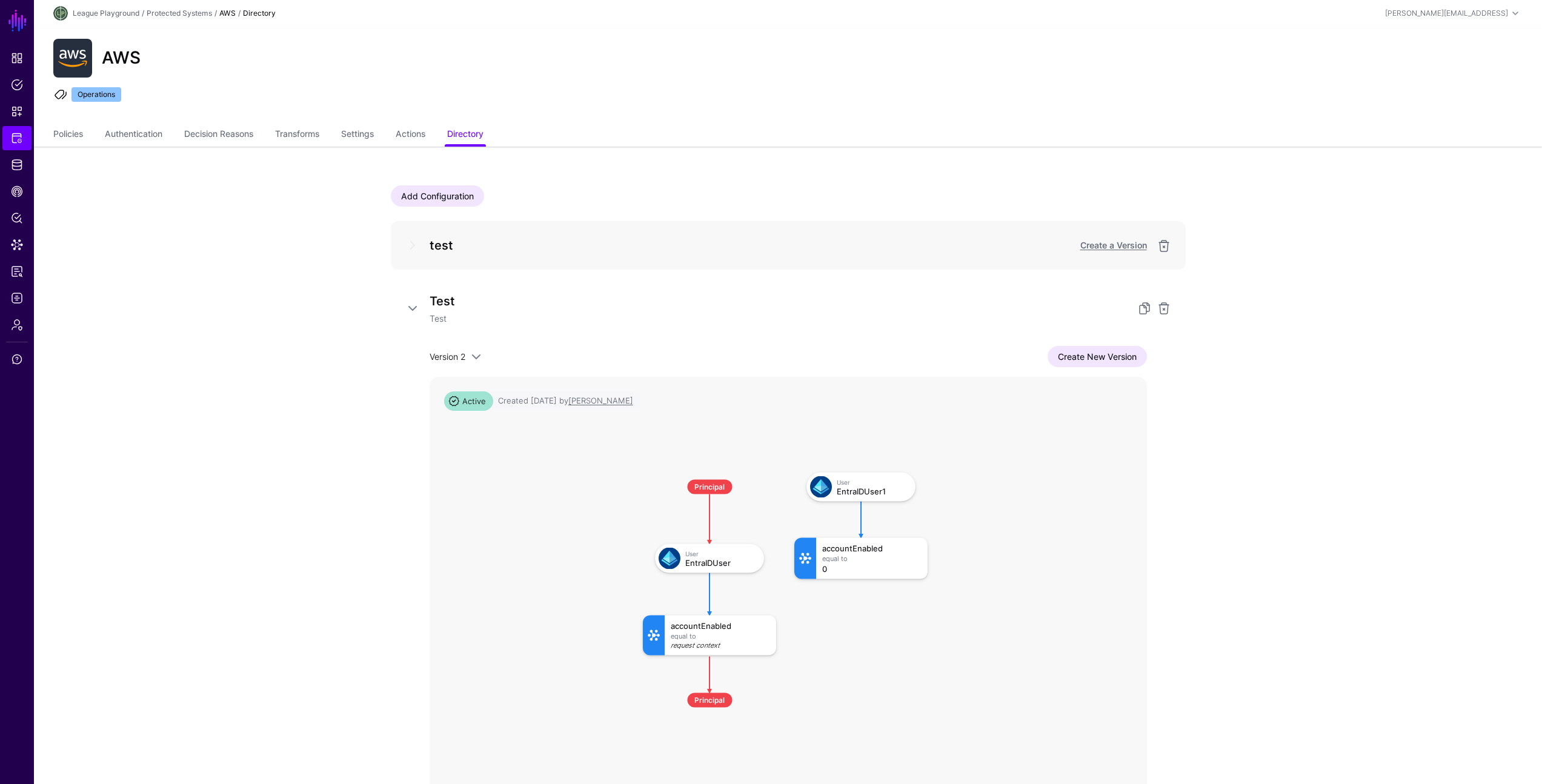
drag, startPoint x: 290, startPoint y: 214, endPoint x: 281, endPoint y: 200, distance: 16.6
click at [290, 213] on app-integrations-item-directory "Add Configuration test Create a Version Test Test Version 2 Version 2 Version 1…" at bounding box center [788, 603] width 1508 height 913
click at [310, 131] on link "Transforms" at bounding box center [297, 135] width 44 height 23
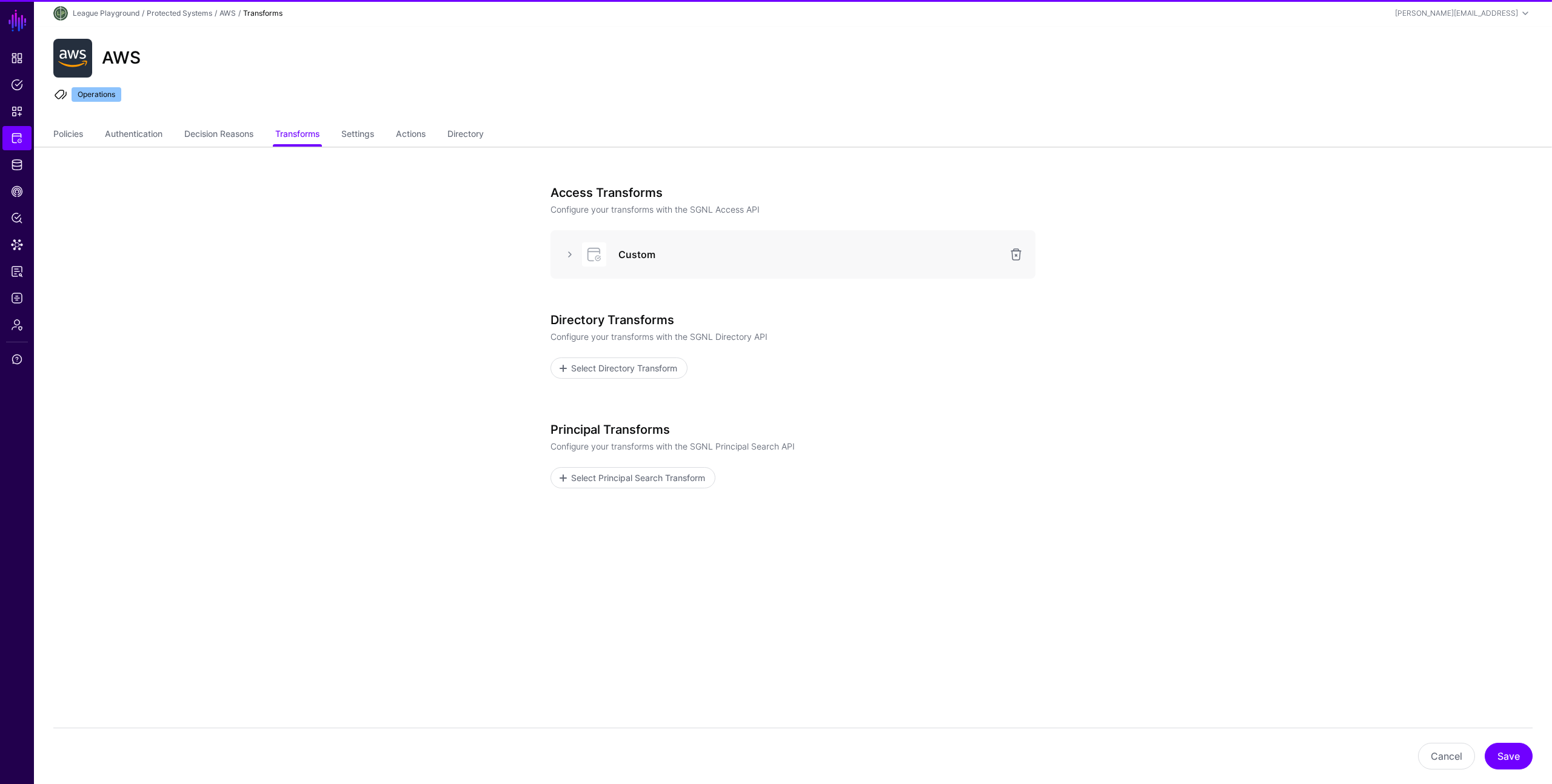
click at [878, 117] on div "AWS Operations" at bounding box center [793, 75] width 1518 height 97
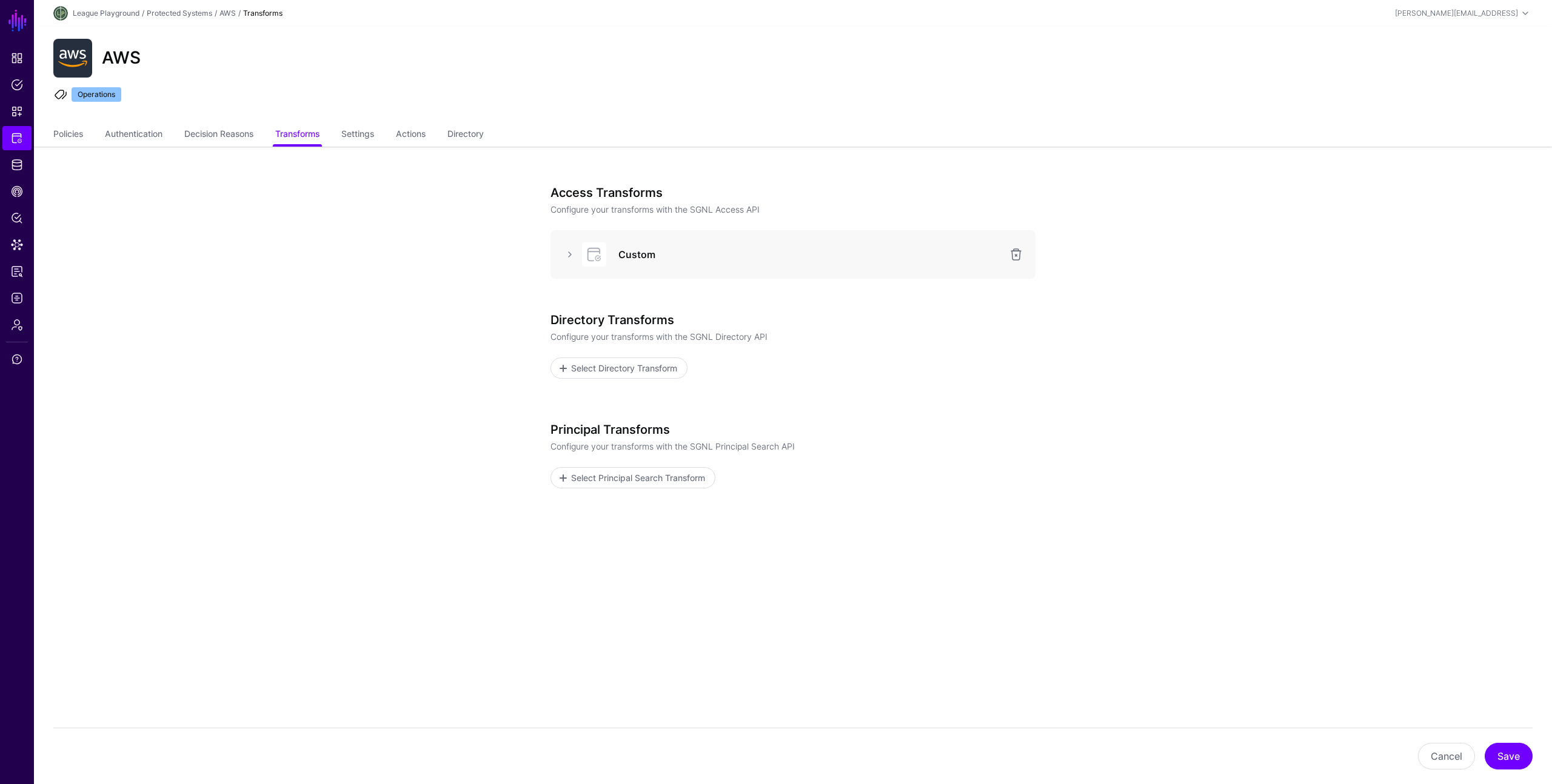
click at [1174, 222] on app-integrations-item-transforms "Access Transforms Configure your transforms with the SGNL Access API Custom Dir…" at bounding box center [793, 407] width 1518 height 521
click at [1169, 220] on app-integrations-item-transforms "Access Transforms Configure your transforms with the SGNL Access API Custom Dir…" at bounding box center [793, 407] width 1518 height 521
click at [364, 136] on link "Settings" at bounding box center [358, 135] width 33 height 23
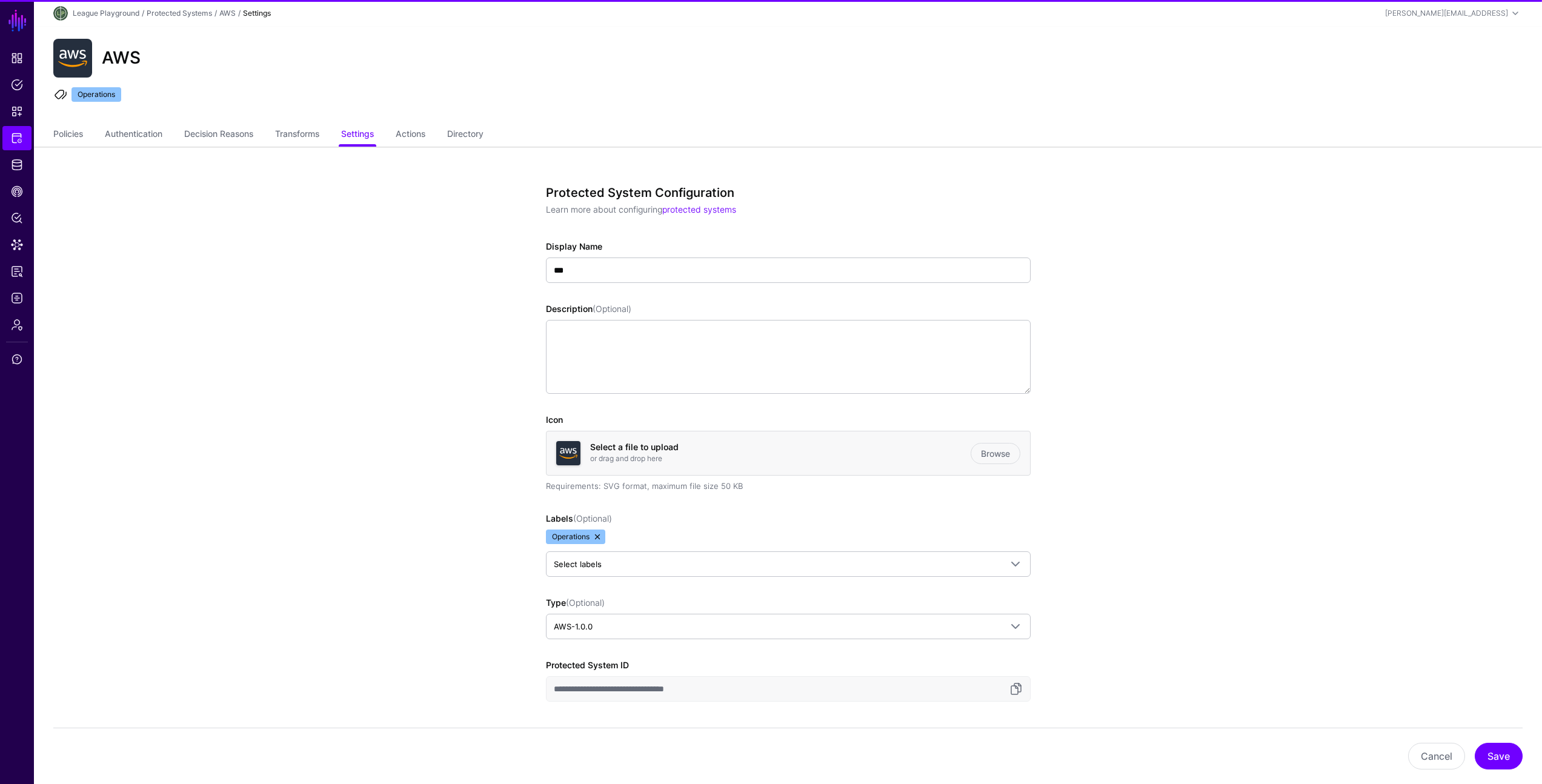
drag, startPoint x: 416, startPoint y: 317, endPoint x: 416, endPoint y: 323, distance: 6.0
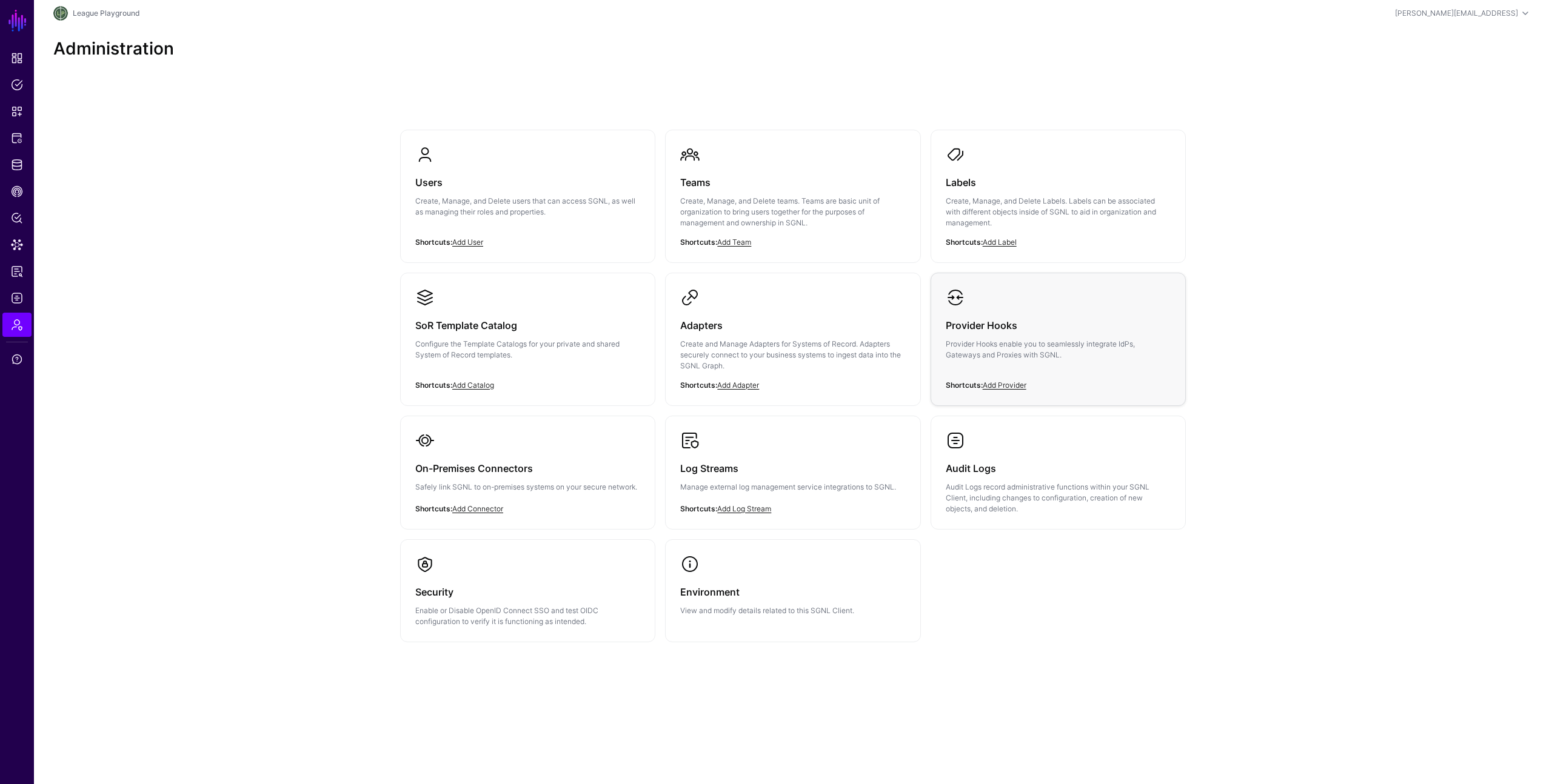
click at [1099, 321] on h3 "Provider Hooks" at bounding box center [1058, 325] width 225 height 17
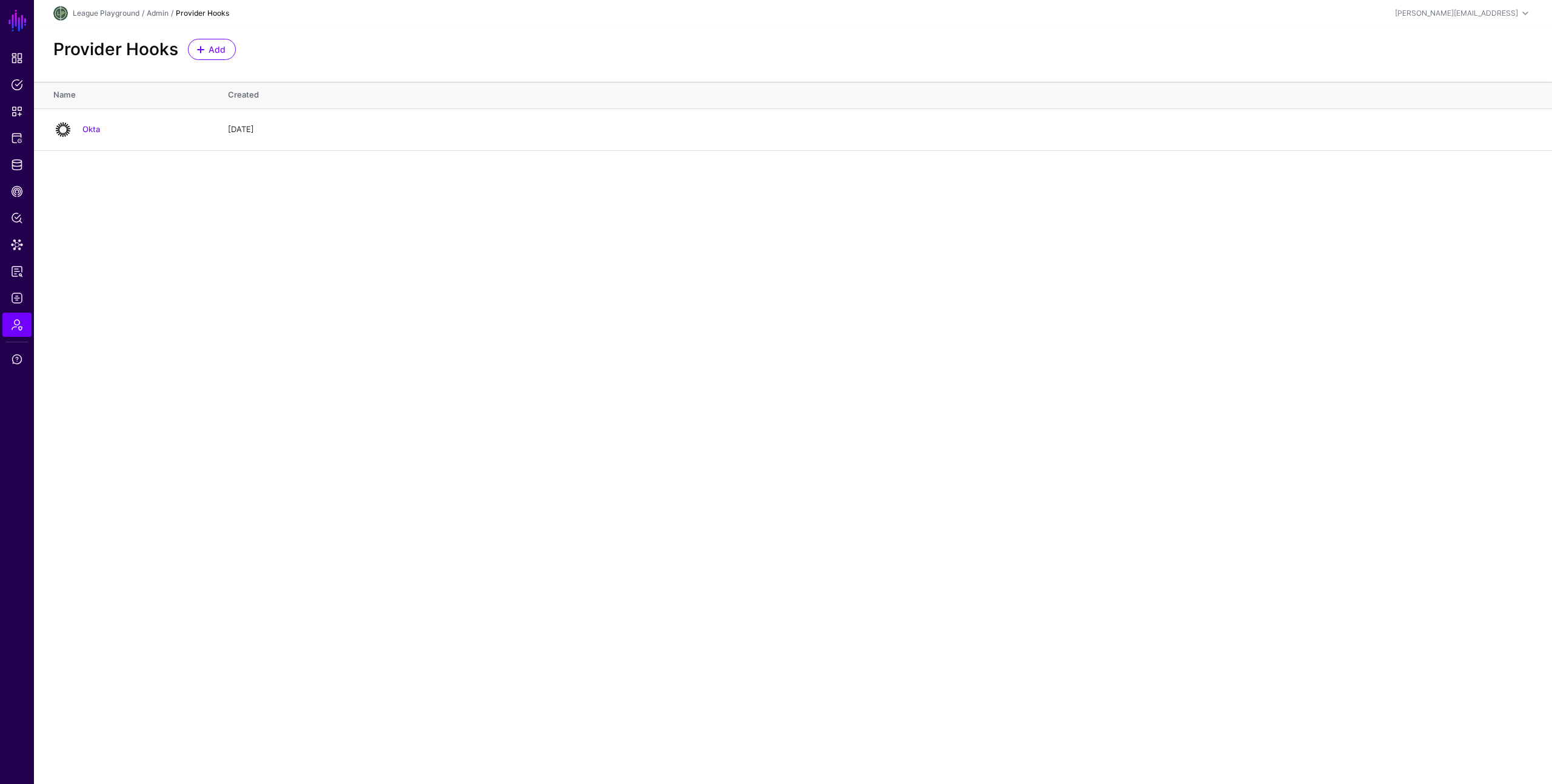
click at [1085, 321] on main "SGNL Dashboard Policies Snippets Protected Systems Identity Data Fabric CAEP Hu…" at bounding box center [776, 392] width 1552 height 784
click at [92, 131] on link "Okta" at bounding box center [91, 129] width 17 height 10
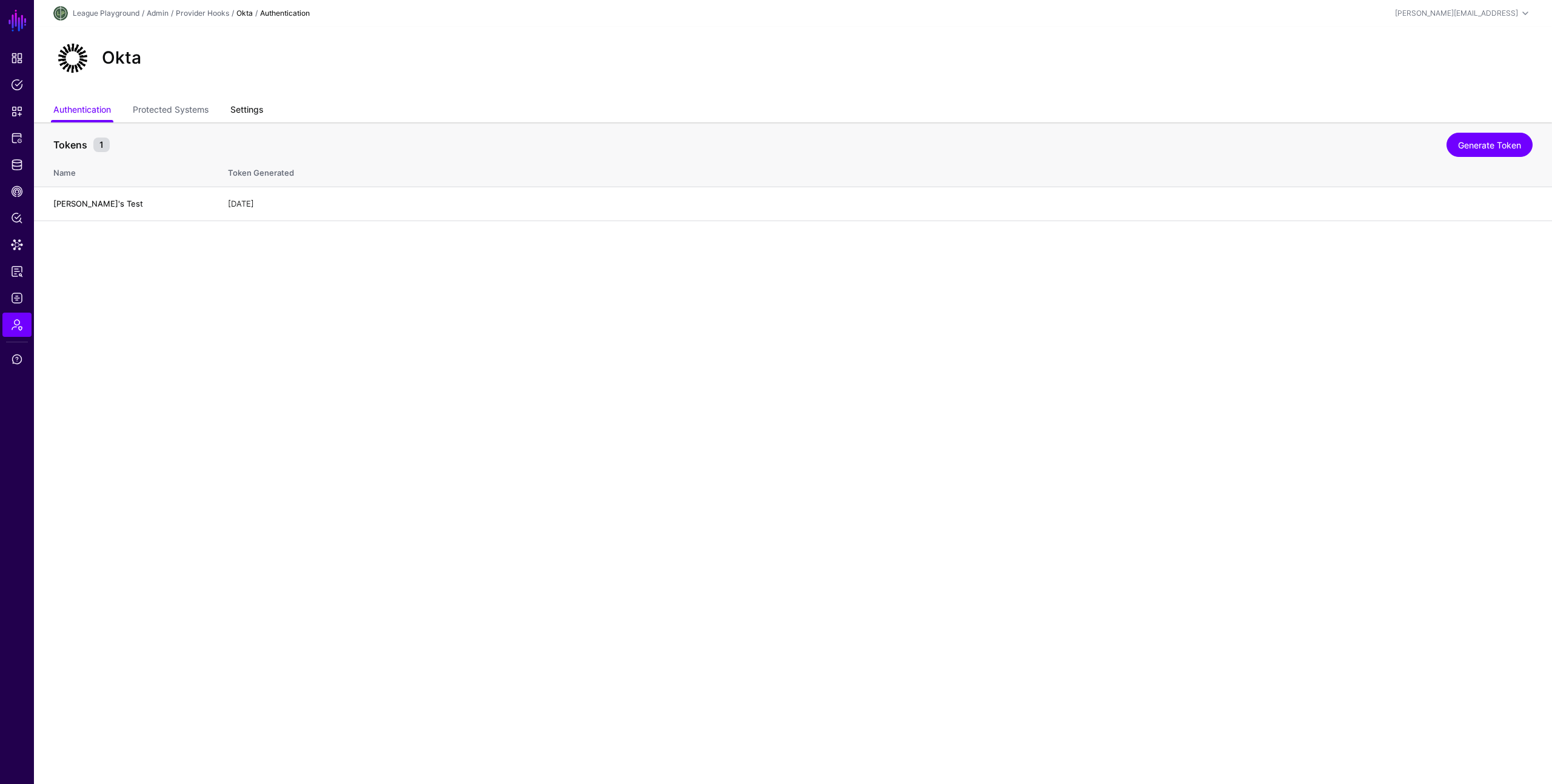
click at [246, 112] on link "Settings" at bounding box center [247, 111] width 33 height 23
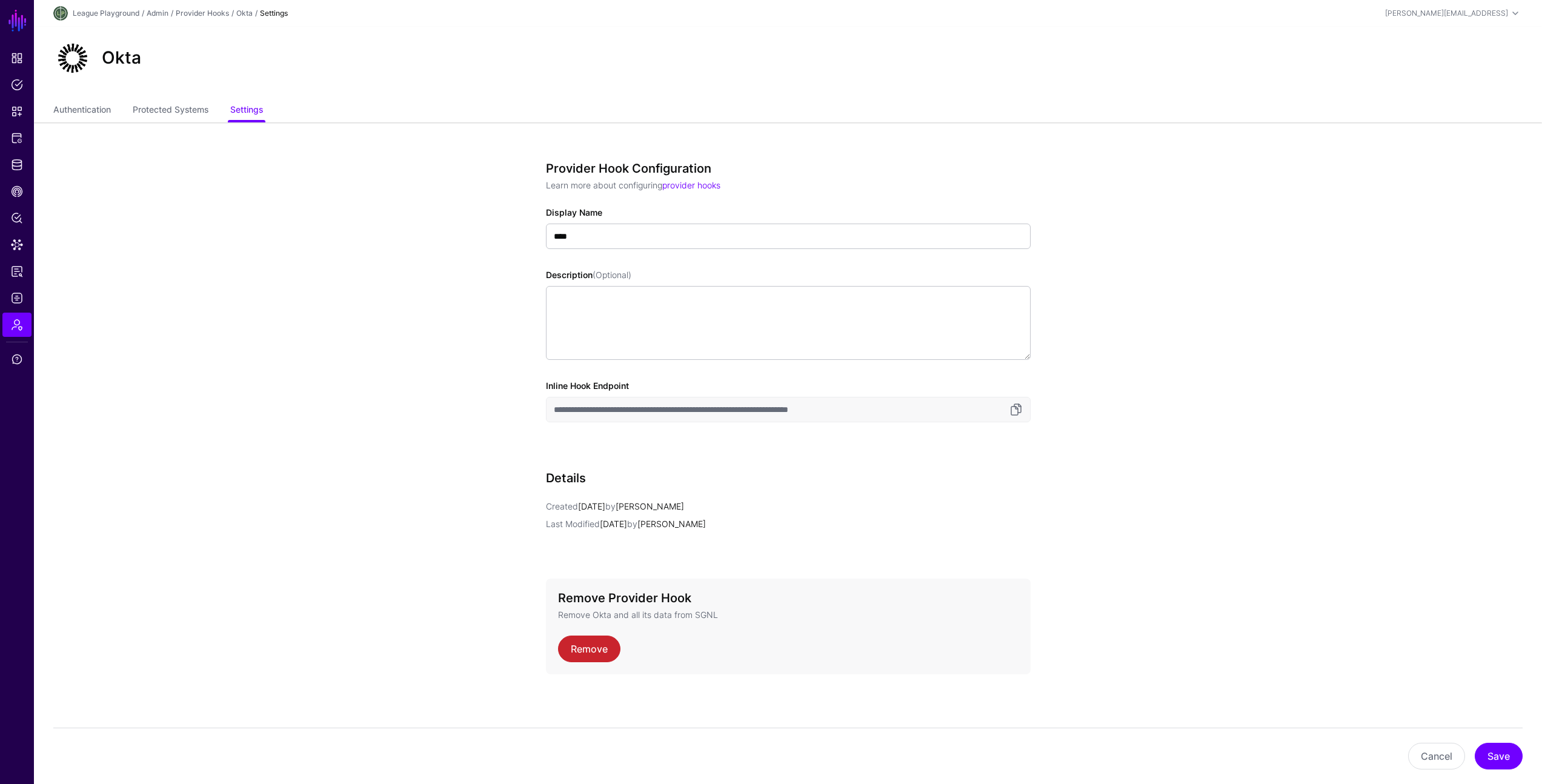
click at [400, 240] on app-admin-providers-item-edit "**********" at bounding box center [788, 455] width 1508 height 664
click at [402, 240] on app-admin-providers-item-edit "**********" at bounding box center [788, 455] width 1508 height 664
click at [425, 253] on app-admin-providers-item-edit "**********" at bounding box center [788, 455] width 1508 height 664
